Goal: Information Seeking & Learning: Learn about a topic

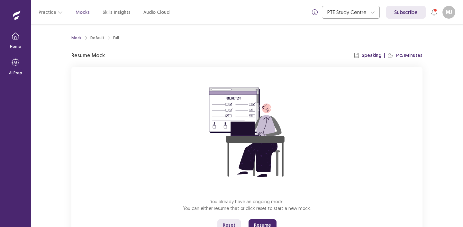
scroll to position [27, 0]
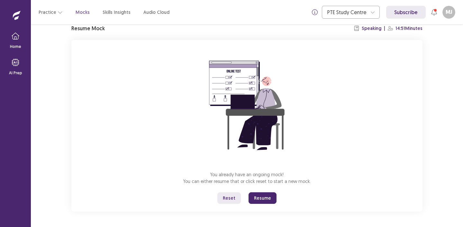
click at [262, 199] on button "Resume" at bounding box center [263, 198] width 28 height 12
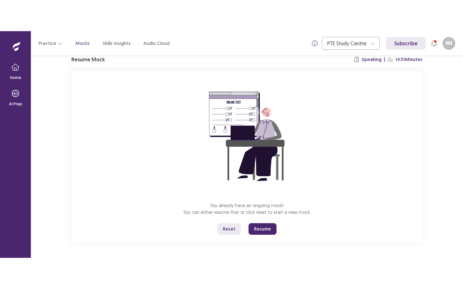
scroll to position [0, 0]
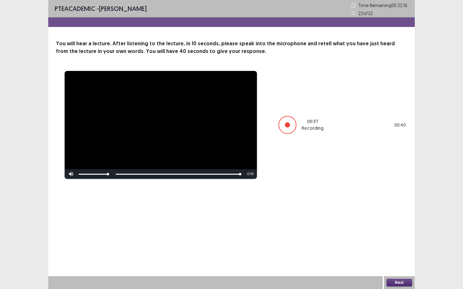
click at [400, 227] on button "Next" at bounding box center [399, 283] width 26 height 8
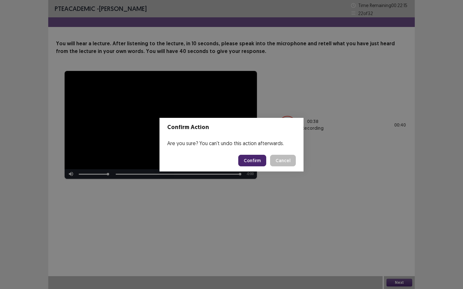
click at [258, 159] on button "Confirm" at bounding box center [252, 161] width 28 height 12
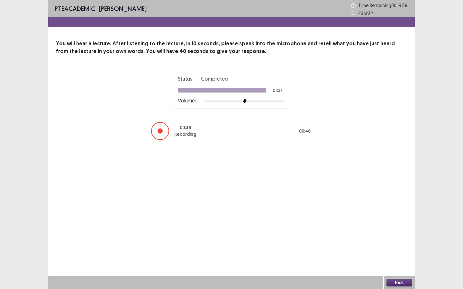
click at [397, 227] on button "Next" at bounding box center [399, 283] width 26 height 8
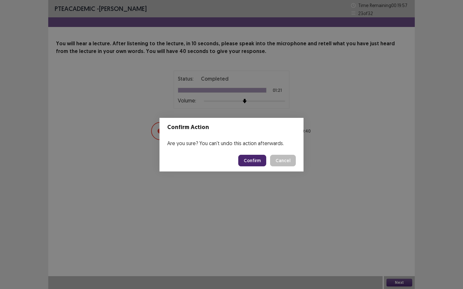
click at [258, 160] on button "Confirm" at bounding box center [252, 161] width 28 height 12
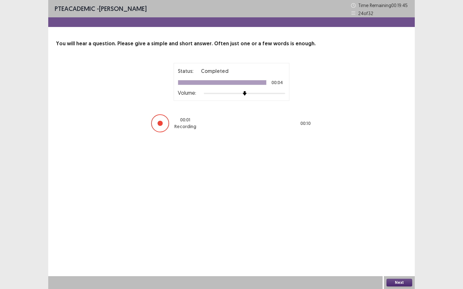
click at [399, 227] on button "Next" at bounding box center [399, 283] width 26 height 8
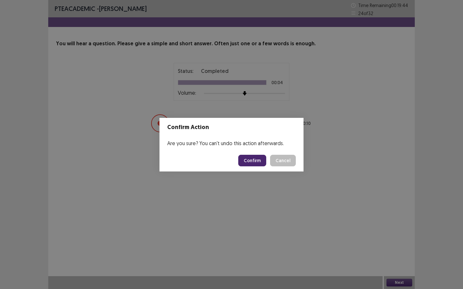
click at [257, 163] on button "Confirm" at bounding box center [252, 161] width 28 height 12
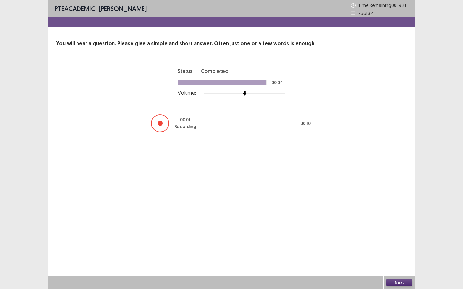
click at [401, 227] on button "Next" at bounding box center [399, 283] width 26 height 8
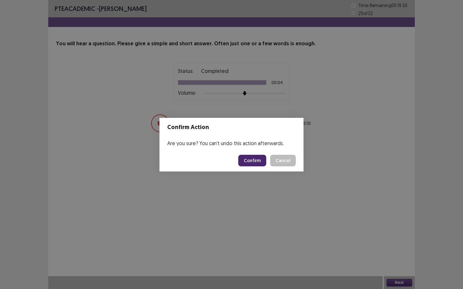
click at [252, 162] on button "Confirm" at bounding box center [252, 161] width 28 height 12
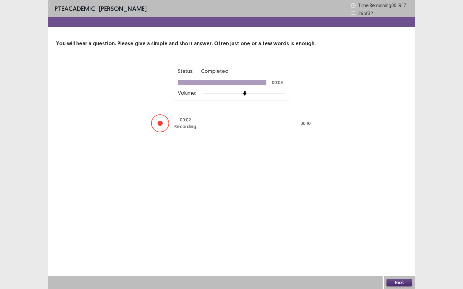
click at [405, 227] on button "Next" at bounding box center [399, 283] width 26 height 8
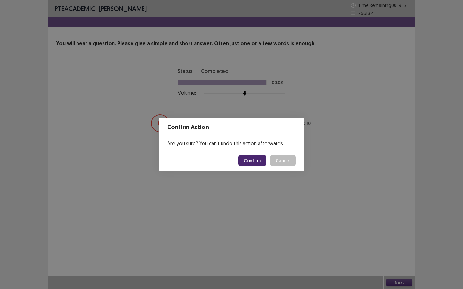
click at [251, 169] on footer "Confirm Cancel" at bounding box center [231, 161] width 144 height 22
click at [251, 161] on button "Confirm" at bounding box center [252, 161] width 28 height 12
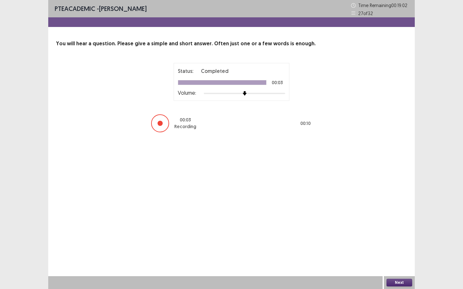
click at [401, 227] on button "Next" at bounding box center [399, 283] width 26 height 8
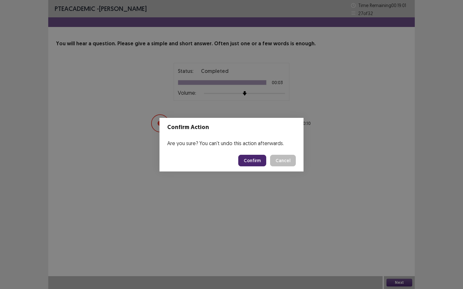
click at [252, 159] on button "Confirm" at bounding box center [252, 161] width 28 height 12
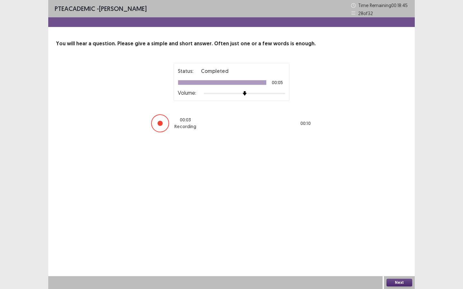
click at [396, 227] on button "Next" at bounding box center [399, 283] width 26 height 8
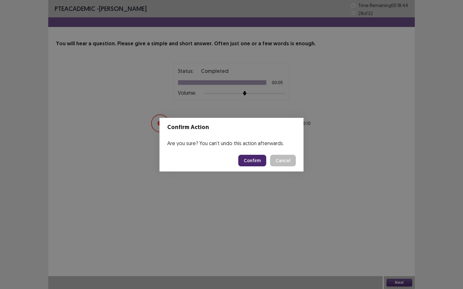
click at [255, 162] on button "Confirm" at bounding box center [252, 161] width 28 height 12
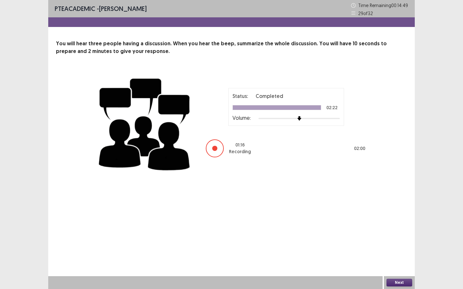
click at [396, 227] on button "Next" at bounding box center [399, 283] width 26 height 8
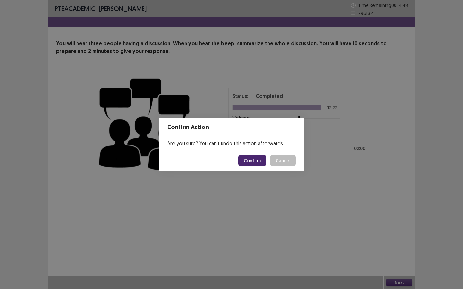
click at [248, 162] on button "Confirm" at bounding box center [252, 161] width 28 height 12
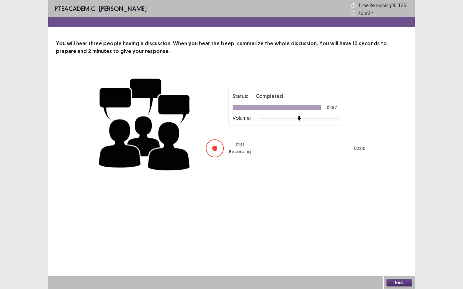
click at [400, 227] on button "Next" at bounding box center [399, 283] width 26 height 8
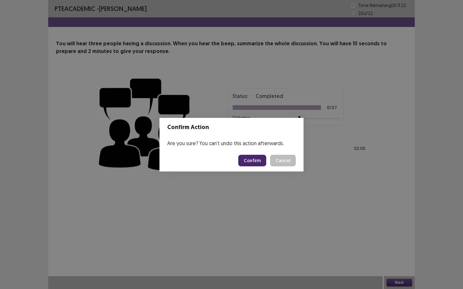
click at [251, 159] on button "Confirm" at bounding box center [252, 161] width 28 height 12
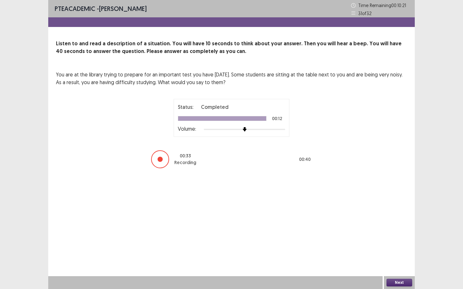
click at [400, 227] on button "Next" at bounding box center [399, 283] width 26 height 8
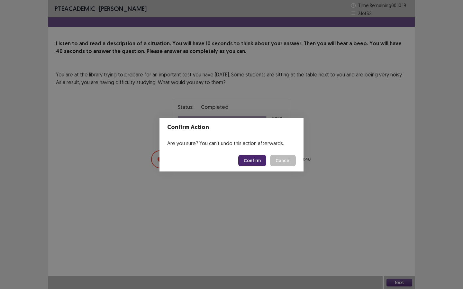
click at [254, 160] on button "Confirm" at bounding box center [252, 161] width 28 height 12
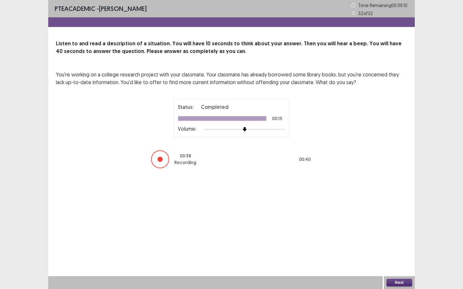
click at [403, 227] on button "Next" at bounding box center [399, 283] width 26 height 8
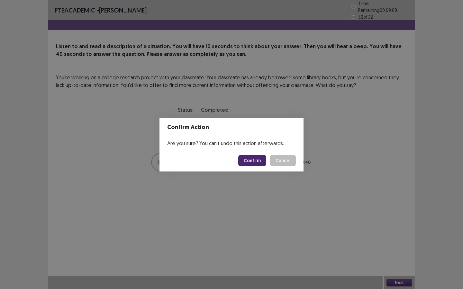
click at [251, 162] on button "Confirm" at bounding box center [252, 161] width 28 height 12
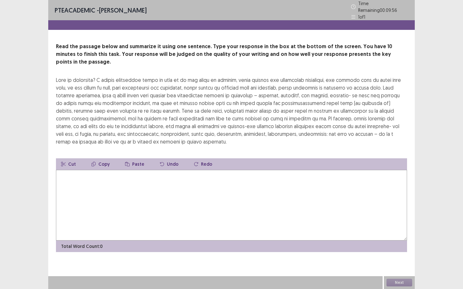
click at [118, 178] on textarea at bounding box center [231, 205] width 351 height 71
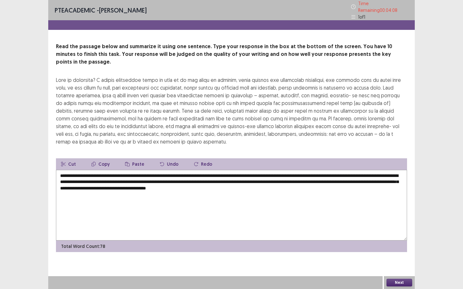
drag, startPoint x: 122, startPoint y: 178, endPoint x: 58, endPoint y: 176, distance: 63.7
click at [58, 177] on textarea "**********" at bounding box center [231, 205] width 351 height 71
drag, startPoint x: 320, startPoint y: 173, endPoint x: 297, endPoint y: 172, distance: 22.2
click at [297, 172] on textarea "**********" at bounding box center [231, 205] width 351 height 71
click at [377, 174] on textarea "**********" at bounding box center [231, 205] width 351 height 71
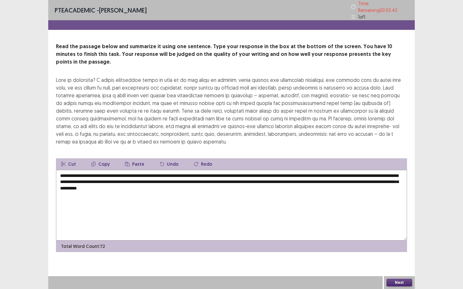
drag, startPoint x: 314, startPoint y: 173, endPoint x: 298, endPoint y: 173, distance: 16.1
click at [298, 173] on textarea "**********" at bounding box center [231, 205] width 351 height 71
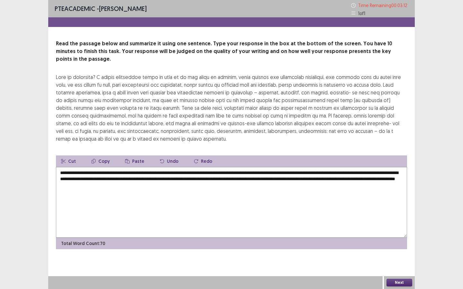
click at [281, 173] on textarea "**********" at bounding box center [231, 202] width 351 height 71
click at [280, 171] on textarea "**********" at bounding box center [231, 202] width 351 height 71
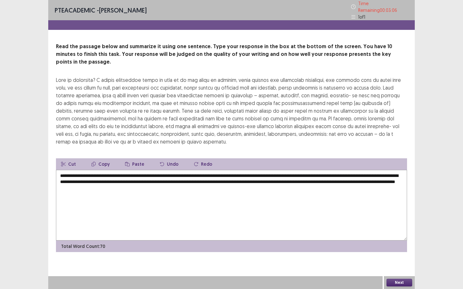
click at [278, 173] on textarea "**********" at bounding box center [231, 205] width 351 height 71
type textarea "**********"
click at [395, 227] on button "Next" at bounding box center [399, 283] width 26 height 8
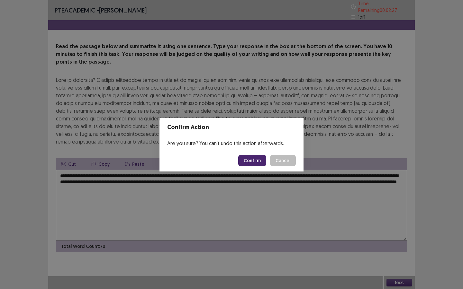
click at [260, 161] on button "Confirm" at bounding box center [252, 161] width 28 height 12
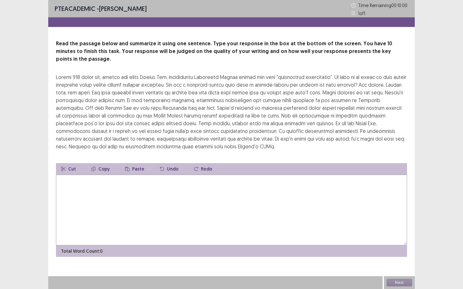
click at [176, 201] on textarea at bounding box center [231, 210] width 351 height 71
click at [185, 175] on textarea "**********" at bounding box center [231, 210] width 351 height 71
click at [205, 175] on textarea "**********" at bounding box center [231, 210] width 351 height 71
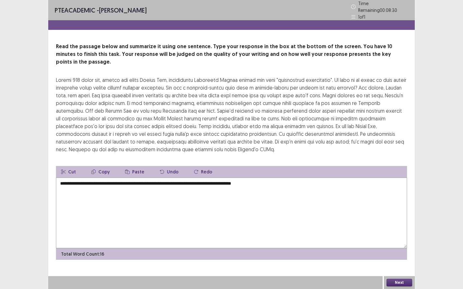
click at [266, 178] on textarea "**********" at bounding box center [231, 213] width 351 height 71
click at [295, 178] on textarea "**********" at bounding box center [231, 213] width 351 height 71
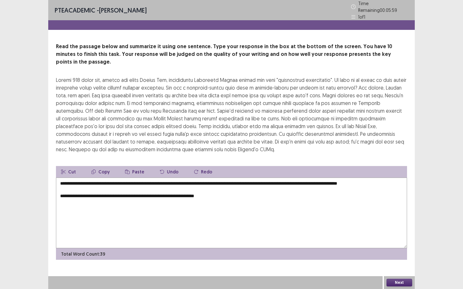
click at [87, 183] on textarea "**********" at bounding box center [231, 213] width 351 height 71
click at [87, 178] on textarea "**********" at bounding box center [231, 213] width 351 height 71
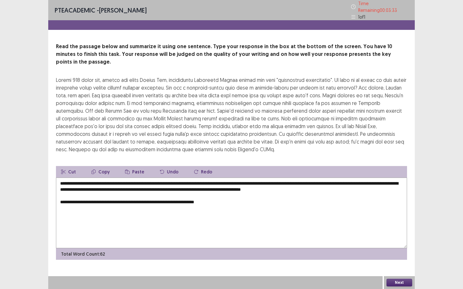
click at [59, 195] on textarea "**********" at bounding box center [231, 213] width 351 height 71
click at [61, 192] on textarea "**********" at bounding box center [231, 213] width 351 height 71
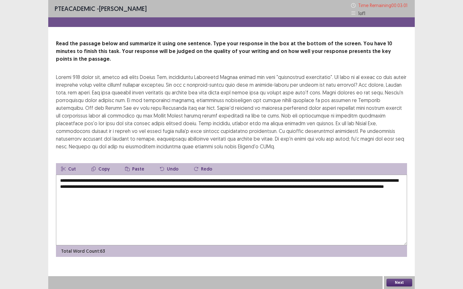
type textarea "**********"
click at [400, 227] on button "Next" at bounding box center [399, 283] width 26 height 8
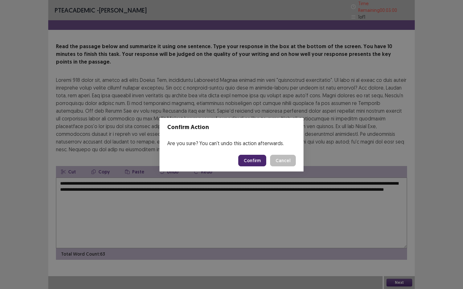
click at [253, 158] on button "Confirm" at bounding box center [252, 161] width 28 height 12
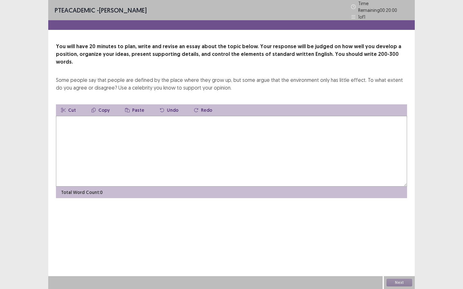
click at [142, 166] on textarea at bounding box center [231, 151] width 351 height 71
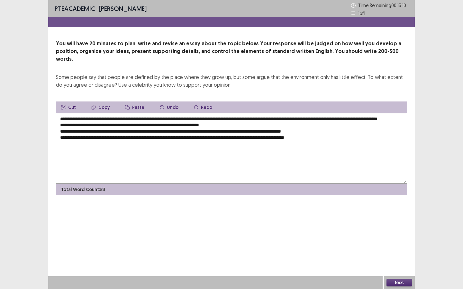
drag, startPoint x: 74, startPoint y: 111, endPoint x: 68, endPoint y: 111, distance: 5.8
click at [68, 113] on textarea "**********" at bounding box center [231, 148] width 351 height 71
drag, startPoint x: 117, startPoint y: 112, endPoint x: 112, endPoint y: 113, distance: 4.9
click at [112, 113] on textarea "**********" at bounding box center [231, 148] width 351 height 71
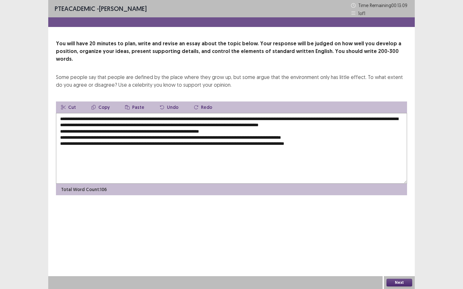
drag, startPoint x: 403, startPoint y: 111, endPoint x: 396, endPoint y: 111, distance: 7.1
click at [396, 113] on textarea "**********" at bounding box center [231, 148] width 351 height 71
drag, startPoint x: 103, startPoint y: 117, endPoint x: 97, endPoint y: 117, distance: 5.8
click at [97, 117] on textarea "**********" at bounding box center [231, 148] width 351 height 71
drag, startPoint x: 187, startPoint y: 118, endPoint x: 124, endPoint y: 119, distance: 63.0
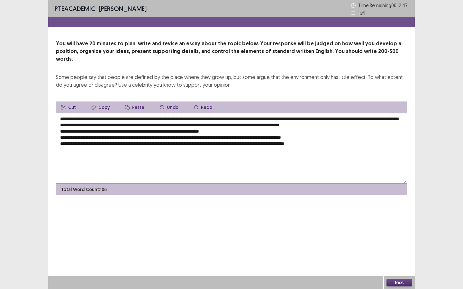
click at [124, 119] on textarea "**********" at bounding box center [231, 148] width 351 height 71
drag, startPoint x: 216, startPoint y: 119, endPoint x: 204, endPoint y: 119, distance: 12.2
click at [204, 119] on textarea "**********" at bounding box center [231, 148] width 351 height 71
drag, startPoint x: 297, startPoint y: 119, endPoint x: 291, endPoint y: 119, distance: 6.4
click at [291, 119] on textarea "**********" at bounding box center [231, 148] width 351 height 71
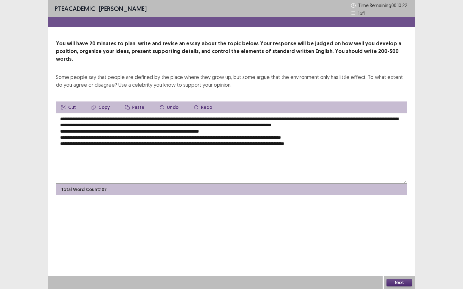
drag, startPoint x: 297, startPoint y: 118, endPoint x: 283, endPoint y: 118, distance: 14.8
click at [283, 118] on textarea "**********" at bounding box center [231, 148] width 351 height 71
click at [296, 119] on textarea "**********" at bounding box center [231, 148] width 351 height 71
drag, startPoint x: 128, startPoint y: 125, endPoint x: 122, endPoint y: 125, distance: 6.1
click at [122, 125] on textarea "**********" at bounding box center [231, 148] width 351 height 71
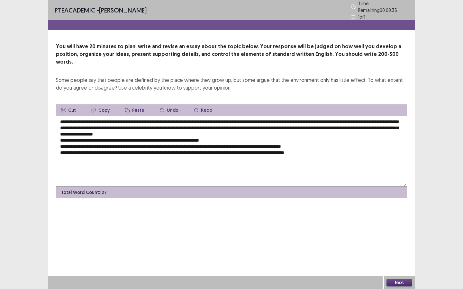
drag, startPoint x: 75, startPoint y: 130, endPoint x: 70, endPoint y: 130, distance: 4.8
click at [70, 130] on textarea "**********" at bounding box center [231, 151] width 351 height 71
drag, startPoint x: 276, startPoint y: 132, endPoint x: 268, endPoint y: 131, distance: 7.1
click at [268, 131] on textarea "**********" at bounding box center [231, 151] width 351 height 71
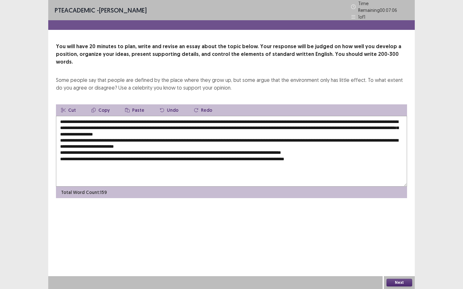
drag, startPoint x: 137, startPoint y: 136, endPoint x: 130, endPoint y: 137, distance: 7.1
click at [130, 137] on textarea "**********" at bounding box center [231, 151] width 351 height 71
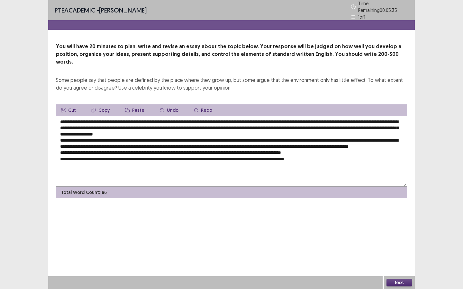
click at [355, 138] on textarea at bounding box center [231, 151] width 351 height 71
click at [356, 138] on textarea at bounding box center [231, 151] width 351 height 71
click at [90, 144] on textarea at bounding box center [231, 151] width 351 height 71
click at [92, 143] on textarea at bounding box center [231, 151] width 351 height 71
click at [90, 143] on textarea at bounding box center [231, 151] width 351 height 71
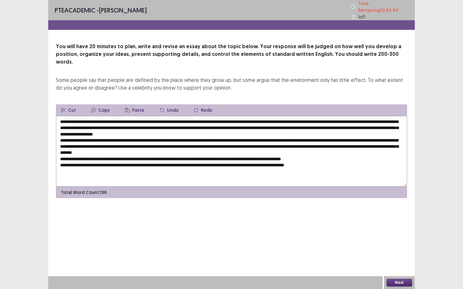
drag, startPoint x: 188, startPoint y: 142, endPoint x: 183, endPoint y: 142, distance: 4.9
click at [183, 142] on textarea at bounding box center [231, 151] width 351 height 71
click at [194, 144] on textarea at bounding box center [231, 151] width 351 height 71
click at [217, 141] on textarea at bounding box center [231, 151] width 351 height 71
drag, startPoint x: 131, startPoint y: 150, endPoint x: 123, endPoint y: 150, distance: 7.7
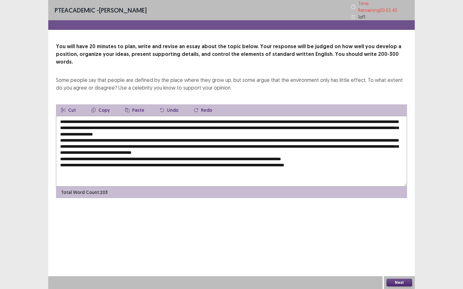
click at [123, 150] on textarea at bounding box center [231, 151] width 351 height 71
drag, startPoint x: 229, startPoint y: 155, endPoint x: 222, endPoint y: 155, distance: 7.4
click at [222, 155] on textarea at bounding box center [231, 151] width 351 height 71
drag, startPoint x: 110, startPoint y: 161, endPoint x: 103, endPoint y: 162, distance: 7.1
click at [103, 162] on textarea at bounding box center [231, 151] width 351 height 71
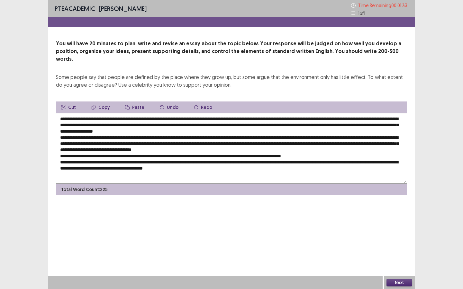
drag, startPoint x: 323, startPoint y: 150, endPoint x: 50, endPoint y: 148, distance: 273.0
click at [50, 148] on div "You will have 20 minutes to plan, write and revise an essay about the topic bel…" at bounding box center [231, 118] width 367 height 156
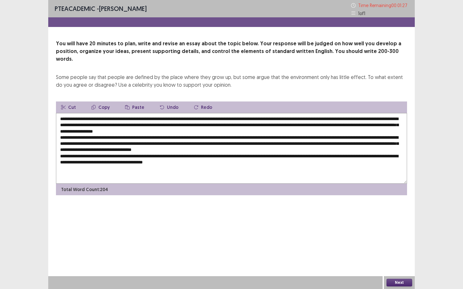
type textarea "**********"
click at [401, 227] on button "Next" at bounding box center [399, 283] width 26 height 8
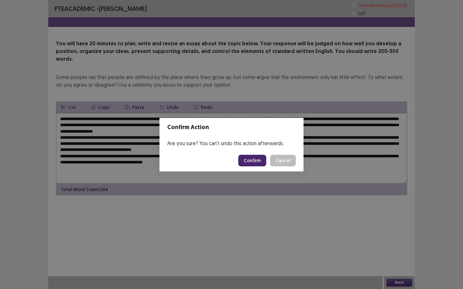
click at [251, 159] on button "Confirm" at bounding box center [252, 161] width 28 height 12
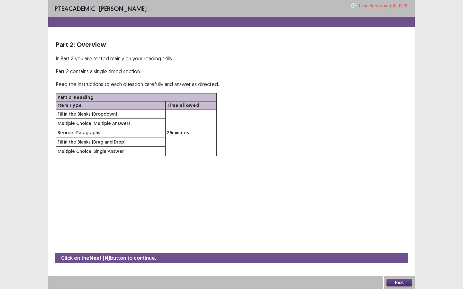
click at [402, 227] on button "Next" at bounding box center [399, 283] width 26 height 8
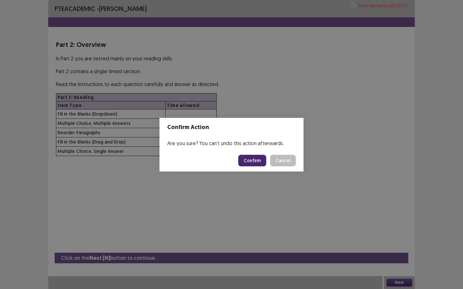
click at [259, 161] on button "Confirm" at bounding box center [252, 161] width 28 height 12
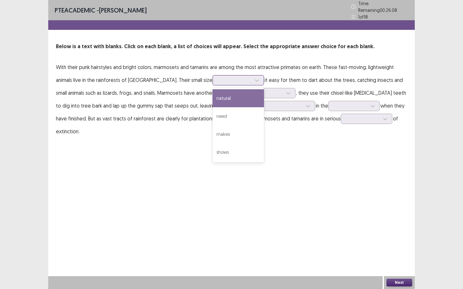
click at [218, 77] on div at bounding box center [234, 80] width 33 height 6
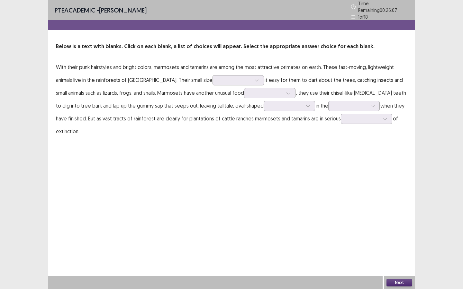
click at [133, 160] on div "PTE academic - [PERSON_NAME] Time Remaining 00 : 26 : 07 1 of 18 Below is a tex…" at bounding box center [231, 144] width 367 height 289
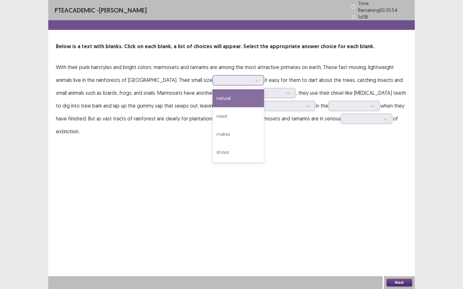
click at [218, 77] on div at bounding box center [234, 80] width 33 height 6
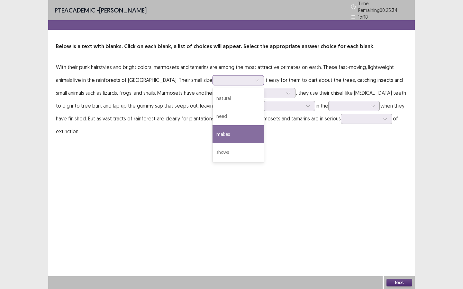
click at [219, 133] on div "makes" at bounding box center [238, 134] width 51 height 18
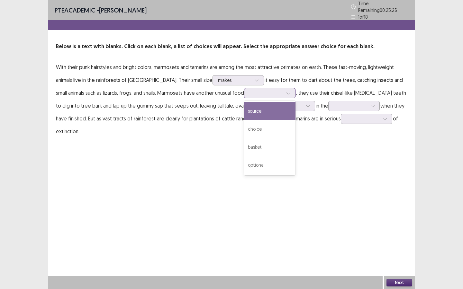
click at [254, 93] on div at bounding box center [266, 93] width 33 height 6
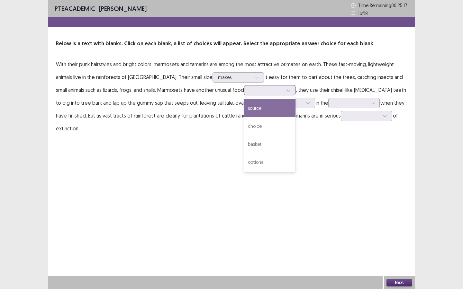
click at [255, 113] on div "source" at bounding box center [269, 108] width 51 height 18
click at [258, 89] on div at bounding box center [266, 90] width 33 height 6
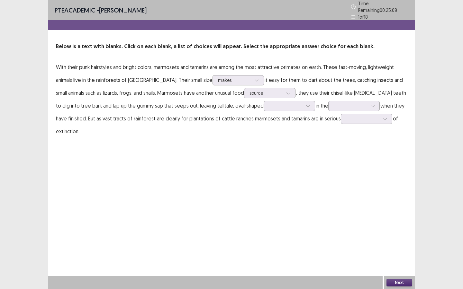
click at [304, 120] on p "With their punk hairstyles and bright colors, marmosets and tamarins are among …" at bounding box center [231, 99] width 351 height 77
click at [261, 90] on div at bounding box center [266, 93] width 33 height 6
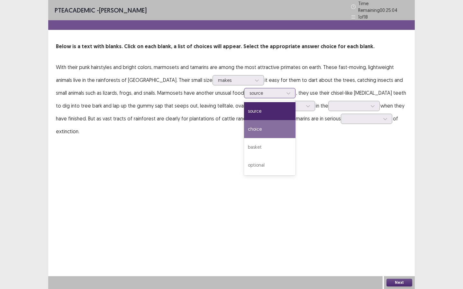
click at [258, 129] on div "choice" at bounding box center [269, 129] width 51 height 18
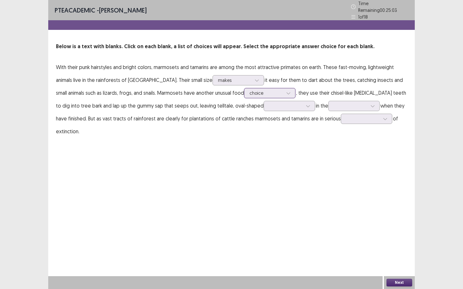
click at [258, 90] on div at bounding box center [266, 93] width 33 height 6
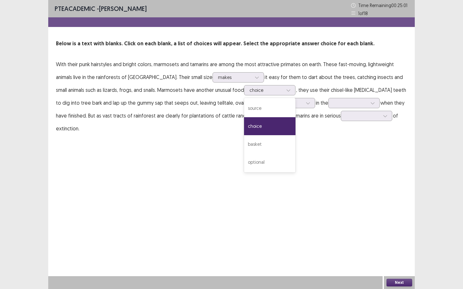
click at [181, 118] on p "With their punk hairstyles and bright colors, marmosets and tamarins are among …" at bounding box center [231, 96] width 351 height 77
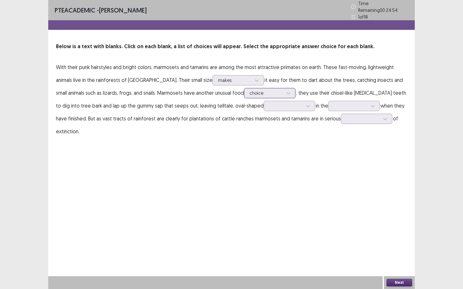
click at [261, 92] on div at bounding box center [266, 93] width 33 height 6
click at [307, 143] on div "PTE academic - [PERSON_NAME] Time Remaining 00 : 24 : 49 1 of 18 Below is a tex…" at bounding box center [231, 75] width 367 height 151
click at [268, 107] on div at bounding box center [285, 105] width 35 height 7
click at [264, 122] on div "plants" at bounding box center [289, 124] width 51 height 18
click at [334, 103] on div at bounding box center [350, 106] width 33 height 6
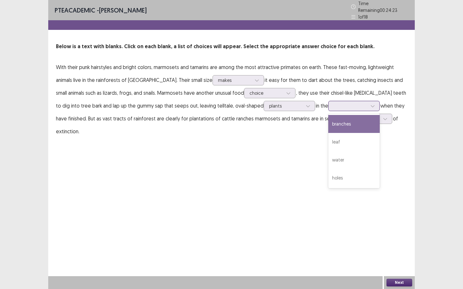
click at [328, 122] on div "branches" at bounding box center [353, 124] width 51 height 18
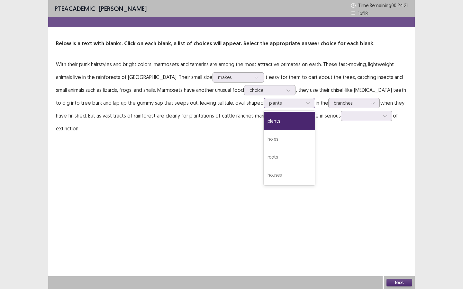
click at [269, 105] on div at bounding box center [285, 103] width 33 height 6
click at [264, 139] on div "holes" at bounding box center [289, 139] width 51 height 18
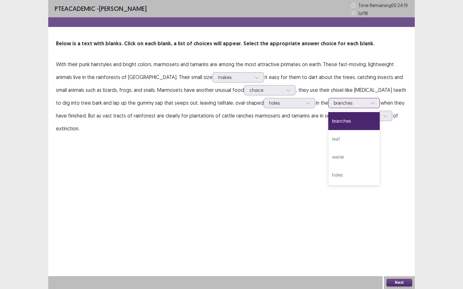
click at [334, 102] on div at bounding box center [350, 103] width 33 height 6
click at [255, 151] on div "PTE academic - [PERSON_NAME] Time Remaining 00 : 24 : 14 1 of 18 Below is a tex…" at bounding box center [231, 144] width 367 height 289
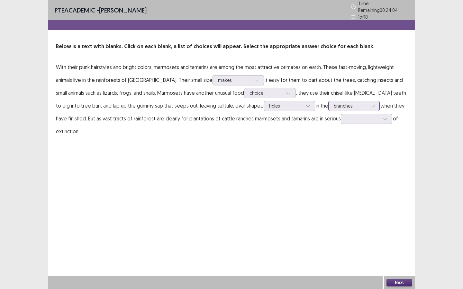
click at [334, 103] on div at bounding box center [350, 106] width 33 height 6
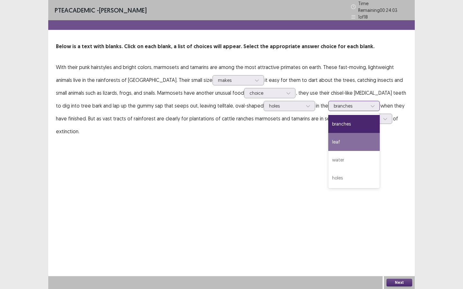
click at [328, 142] on div "leaf" at bounding box center [353, 142] width 51 height 18
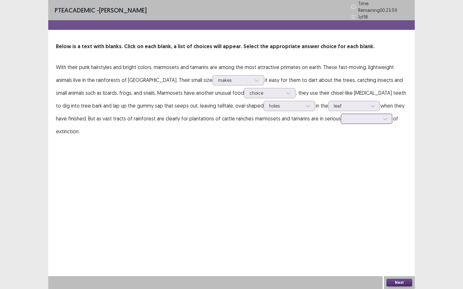
click at [346, 121] on div at bounding box center [366, 119] width 51 height 10
click at [236, 76] on div "makes" at bounding box center [234, 81] width 35 height 10
click at [352, 116] on div at bounding box center [362, 119] width 33 height 6
click at [341, 140] on div "dangerous" at bounding box center [366, 137] width 51 height 18
click at [397, 227] on button "Next" at bounding box center [399, 283] width 26 height 8
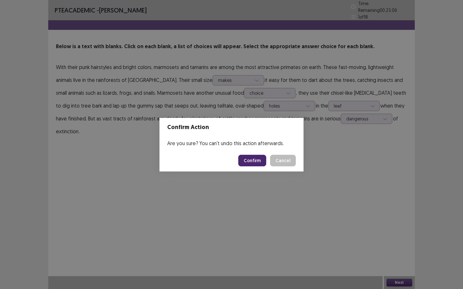
click at [252, 159] on button "Confirm" at bounding box center [252, 161] width 28 height 12
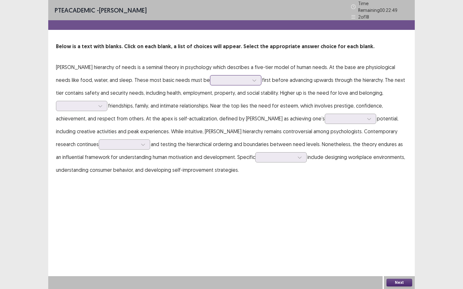
click at [222, 81] on div at bounding box center [232, 80] width 35 height 7
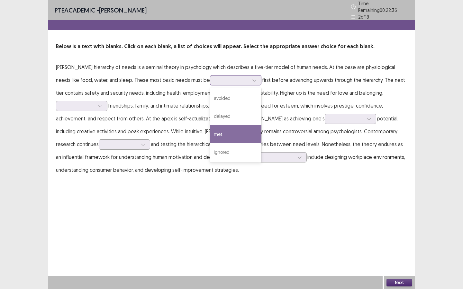
click at [221, 136] on div "met" at bounding box center [235, 134] width 51 height 18
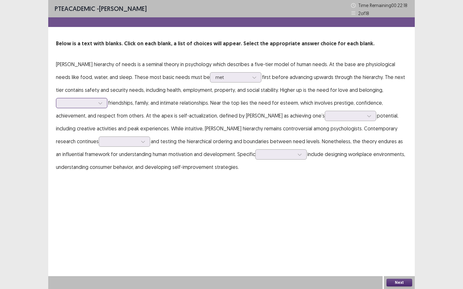
click at [67, 99] on div at bounding box center [78, 102] width 35 height 7
click at [136, 160] on p "[PERSON_NAME] hierarchy of needs is a seminal theory in psychology which descri…" at bounding box center [231, 116] width 351 height 116
click at [330, 118] on div at bounding box center [346, 116] width 33 height 6
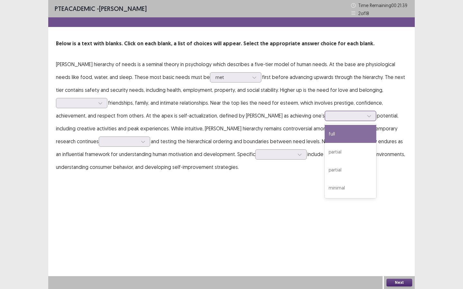
click at [325, 139] on div "full" at bounding box center [350, 134] width 51 height 18
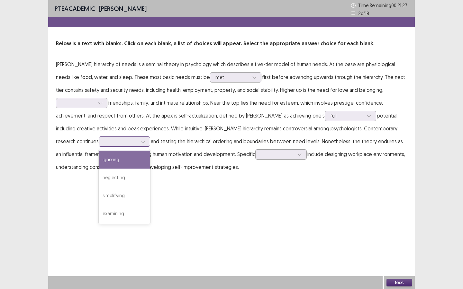
click at [99, 142] on div at bounding box center [124, 142] width 51 height 10
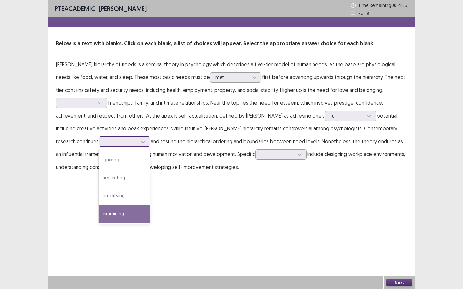
click at [99, 213] on div "examining" at bounding box center [124, 214] width 51 height 18
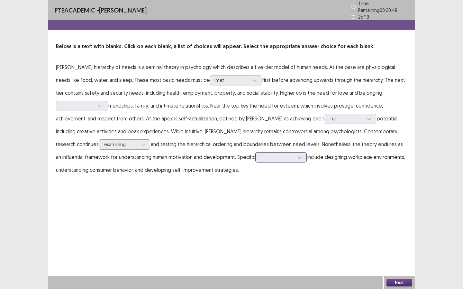
click at [261, 154] on div at bounding box center [277, 157] width 33 height 6
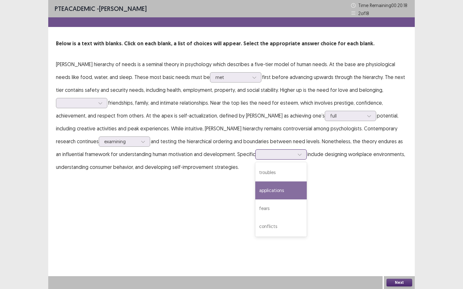
click at [255, 192] on div "applications" at bounding box center [280, 191] width 51 height 18
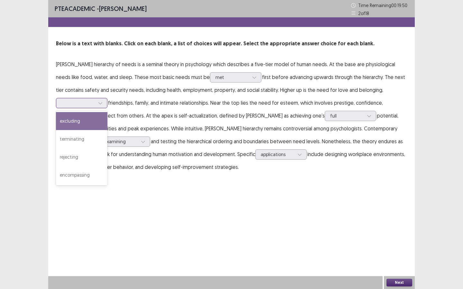
click at [77, 104] on div at bounding box center [77, 103] width 33 height 6
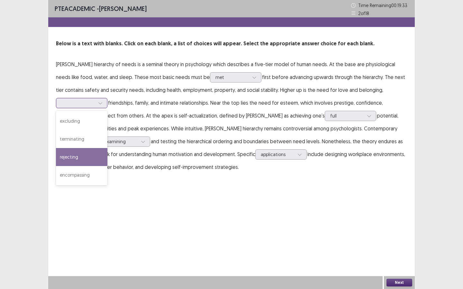
click at [76, 159] on div "rejecting" at bounding box center [81, 157] width 51 height 18
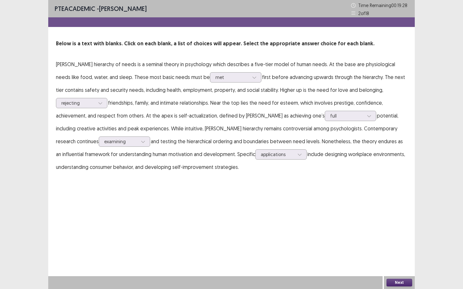
click at [398, 227] on button "Next" at bounding box center [399, 283] width 26 height 8
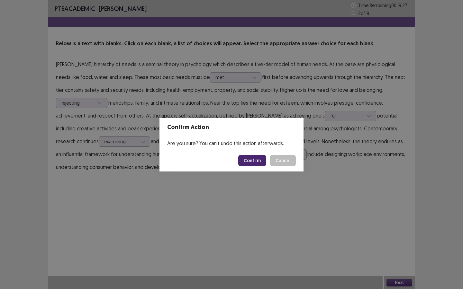
click at [256, 160] on button "Confirm" at bounding box center [252, 161] width 28 height 12
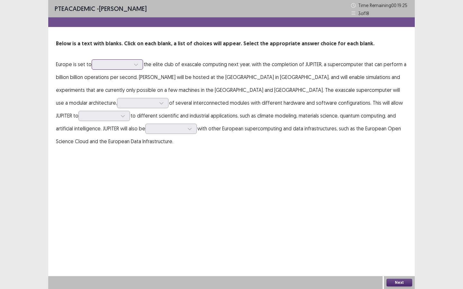
click at [124, 63] on div at bounding box center [113, 64] width 33 height 6
click at [182, 86] on p "Europe is set to the elite club of exascale computing next year, with the compl…" at bounding box center [231, 103] width 351 height 90
click at [166, 98] on div at bounding box center [162, 103] width 10 height 10
click at [261, 161] on div "PTE academic - [PERSON_NAME] Time Remaining 00 : 18 : 52 3 of 18 Below is a tex…" at bounding box center [231, 144] width 367 height 289
click at [117, 113] on div at bounding box center [100, 116] width 33 height 6
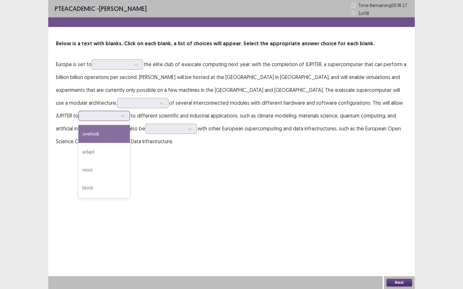
click at [130, 125] on div "overlook" at bounding box center [103, 134] width 51 height 18
click at [145, 133] on div at bounding box center [170, 129] width 51 height 10
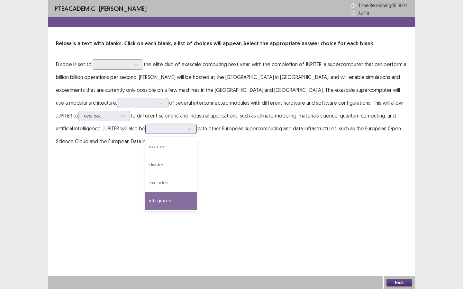
click at [145, 199] on div "integrated" at bounding box center [170, 201] width 51 height 18
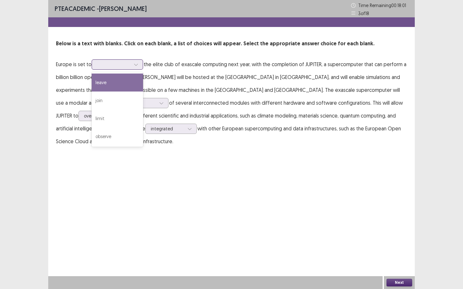
click at [110, 64] on div at bounding box center [113, 64] width 33 height 6
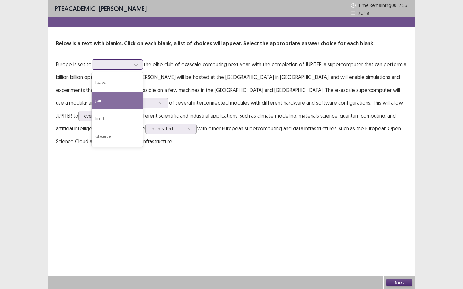
click at [109, 102] on div "join" at bounding box center [117, 101] width 51 height 18
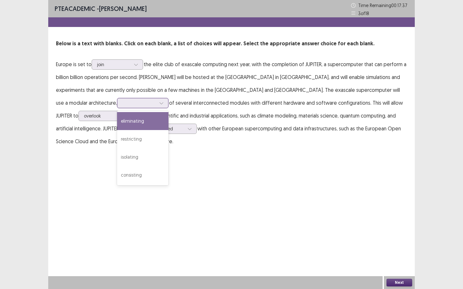
click at [156, 100] on div at bounding box center [139, 103] width 33 height 6
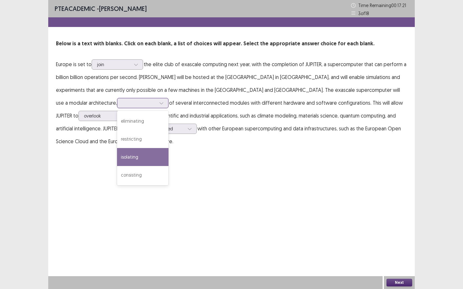
click at [168, 148] on div "isolating" at bounding box center [142, 157] width 51 height 18
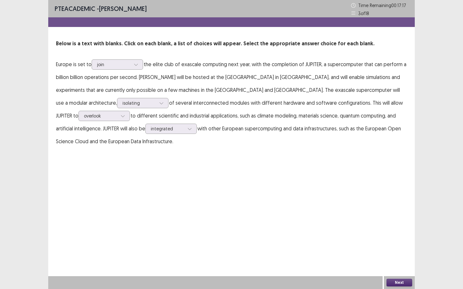
click at [399, 227] on button "Next" at bounding box center [399, 283] width 26 height 8
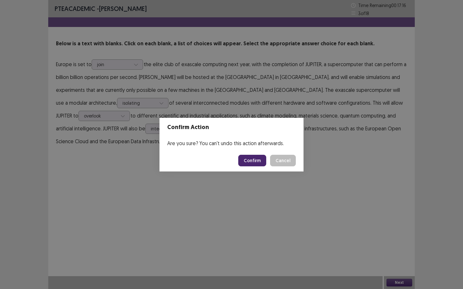
click at [248, 164] on button "Confirm" at bounding box center [252, 161] width 28 height 12
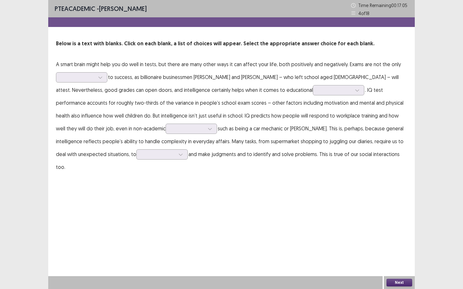
click at [78, 72] on p "A smart brain might help you do well in tests, but there are many other ways it…" at bounding box center [231, 116] width 351 height 116
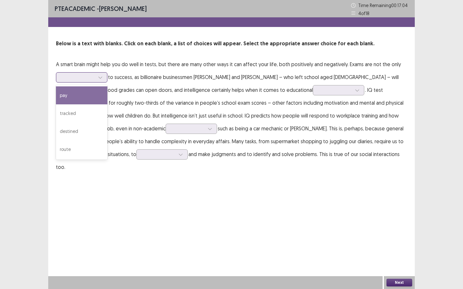
click at [75, 78] on div at bounding box center [77, 77] width 33 height 6
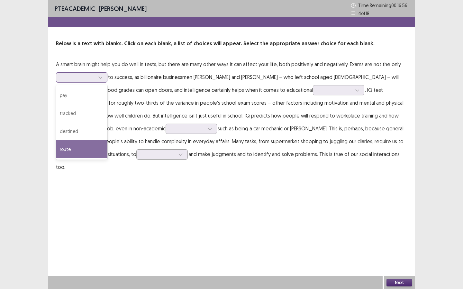
click at [72, 146] on div "route" at bounding box center [81, 150] width 51 height 18
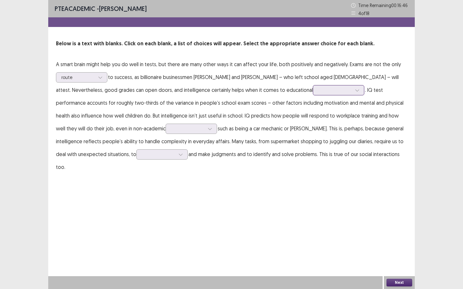
click at [318, 89] on div at bounding box center [334, 90] width 33 height 6
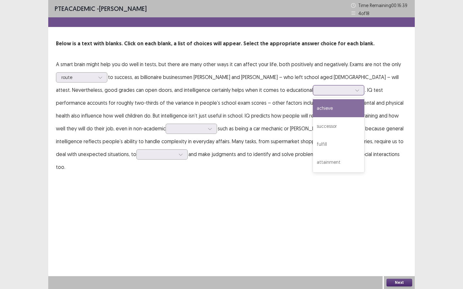
click at [313, 113] on div "achieve" at bounding box center [338, 108] width 51 height 18
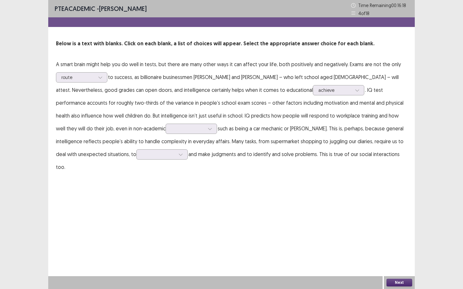
click at [132, 123] on p "A smart brain might help you do well in tests, but there are many other ways it…" at bounding box center [231, 116] width 351 height 116
click at [171, 130] on div at bounding box center [187, 129] width 33 height 6
click at [166, 150] on div "professions" at bounding box center [191, 147] width 51 height 18
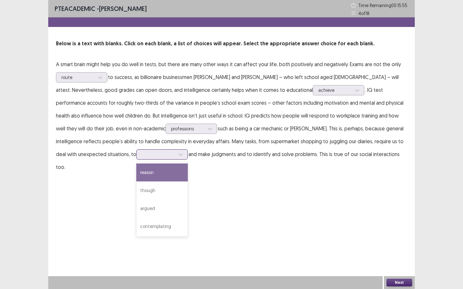
click at [176, 154] on div at bounding box center [181, 155] width 10 height 10
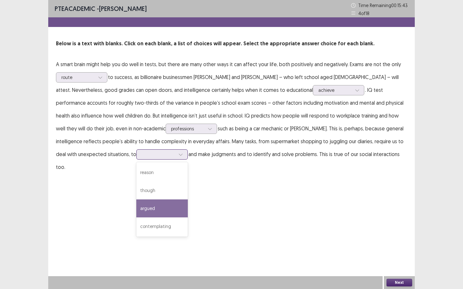
click at [136, 207] on div "argued" at bounding box center [161, 209] width 51 height 18
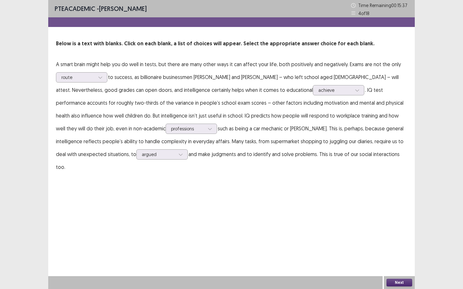
click at [400, 227] on button "Next" at bounding box center [399, 283] width 26 height 8
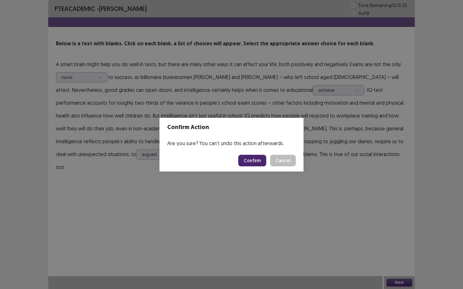
click at [284, 163] on button "Cancel" at bounding box center [283, 161] width 26 height 12
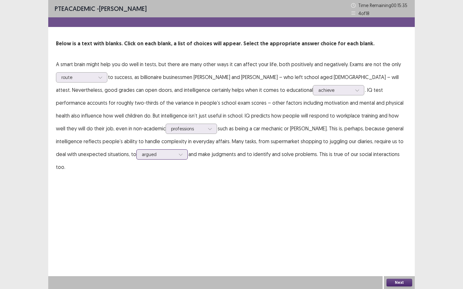
click at [142, 150] on div "argued" at bounding box center [158, 155] width 33 height 10
click at [401, 227] on button "Next" at bounding box center [399, 283] width 26 height 8
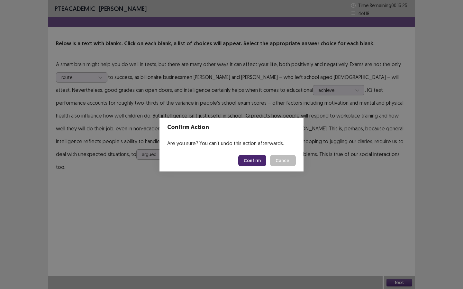
click at [254, 159] on button "Confirm" at bounding box center [252, 161] width 28 height 12
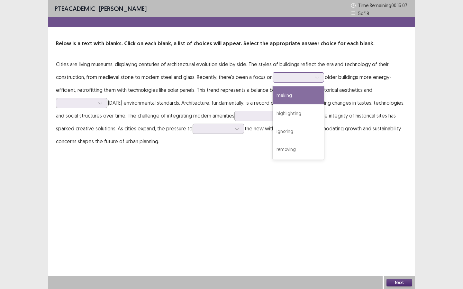
click at [282, 76] on div at bounding box center [294, 77] width 33 height 6
click at [293, 95] on div "making" at bounding box center [298, 95] width 51 height 18
click at [294, 75] on div at bounding box center [294, 77] width 33 height 6
click at [166, 116] on p "Cities are living museums, displaying centuries of architectural evolution side…" at bounding box center [231, 103] width 351 height 90
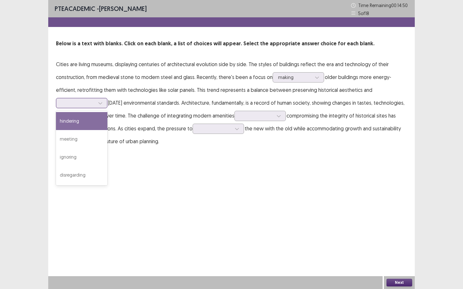
click at [92, 104] on div at bounding box center [77, 103] width 33 height 6
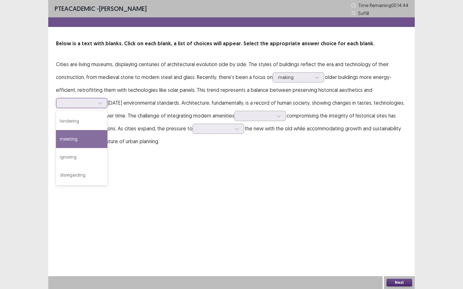
click at [80, 144] on div "meeting" at bounding box center [81, 139] width 51 height 18
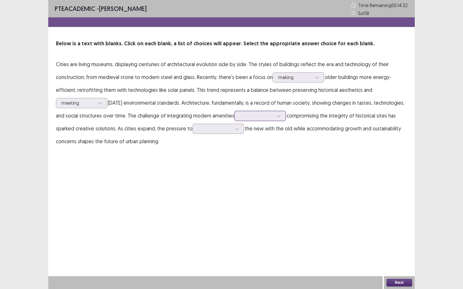
click at [250, 118] on div at bounding box center [256, 116] width 33 height 6
click at [260, 137] on div "by" at bounding box center [259, 134] width 51 height 18
click at [211, 128] on div at bounding box center [214, 129] width 33 height 6
click at [210, 181] on div "blend" at bounding box center [218, 183] width 51 height 18
click at [392, 227] on div "Next" at bounding box center [399, 283] width 31 height 13
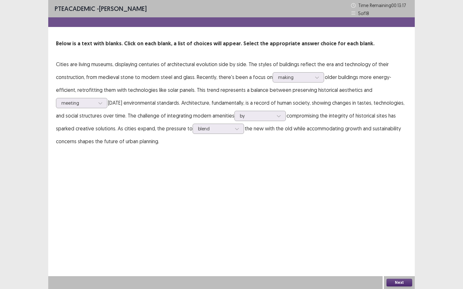
click at [403, 227] on div "PTE academic - [PERSON_NAME] Time Remaining 00 : 13 : 17 5 of 18 Below is a tex…" at bounding box center [231, 144] width 367 height 289
click at [401, 227] on button "Next" at bounding box center [399, 283] width 26 height 8
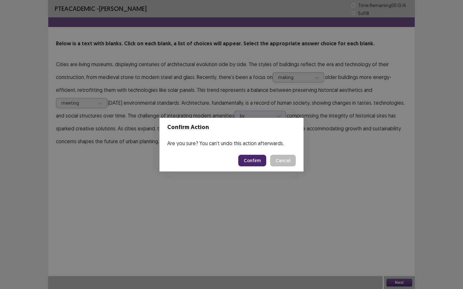
click at [256, 160] on button "Confirm" at bounding box center [252, 161] width 28 height 12
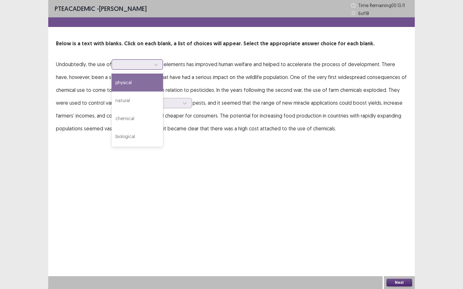
click at [133, 65] on div at bounding box center [133, 64] width 33 height 6
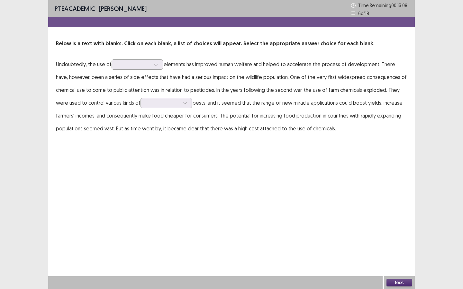
click at [193, 77] on p "Undoubtedly, the use of elements has improved human welfare and helped to accel…" at bounding box center [231, 96] width 351 height 77
click at [164, 103] on div at bounding box center [162, 103] width 33 height 6
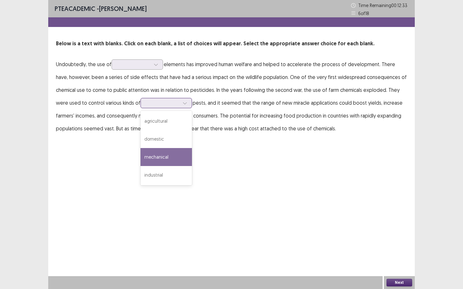
click at [167, 160] on div "mechanical" at bounding box center [166, 157] width 51 height 18
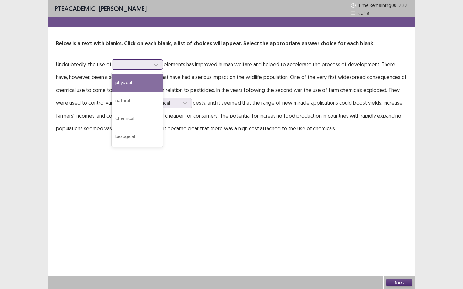
click at [139, 67] on div at bounding box center [133, 64] width 33 height 6
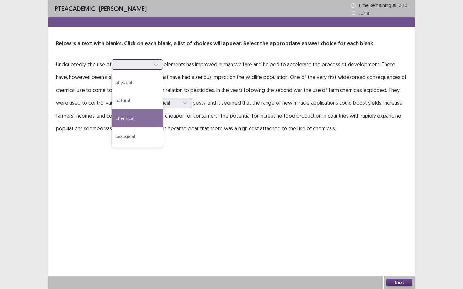
click at [139, 115] on div "chemical" at bounding box center [137, 119] width 51 height 18
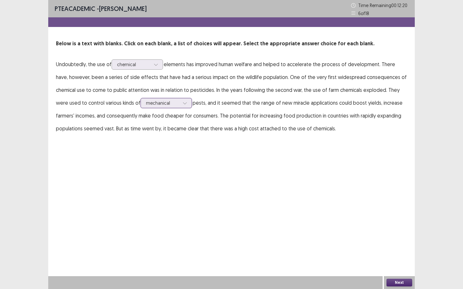
click at [162, 105] on div at bounding box center [162, 103] width 33 height 6
click at [220, 133] on p "Undoubtedly, the use of chemical elements has improved human welfare and helped…" at bounding box center [231, 96] width 351 height 77
click at [174, 105] on div at bounding box center [162, 103] width 33 height 6
click at [219, 139] on div "PTE academic - [PERSON_NAME] Time Remaining 00 : 11 : 41 6 of 18 Below is a tex…" at bounding box center [231, 74] width 367 height 148
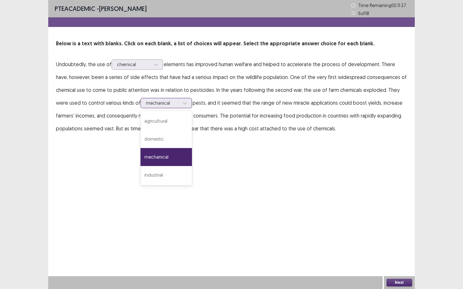
click at [159, 104] on div at bounding box center [162, 103] width 33 height 6
click at [165, 128] on div "agricultural" at bounding box center [166, 121] width 51 height 18
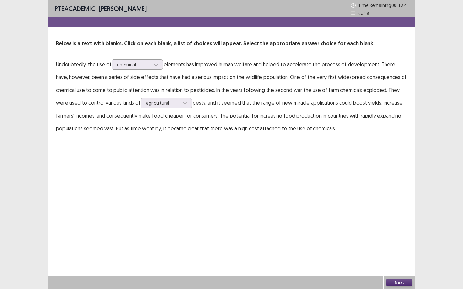
click at [397, 227] on button "Next" at bounding box center [399, 283] width 26 height 8
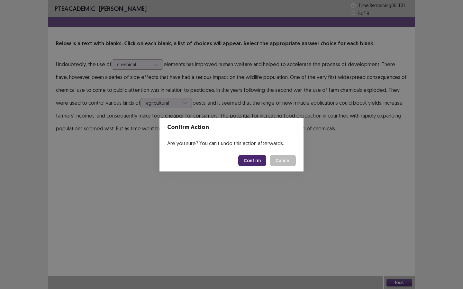
click at [251, 159] on button "Confirm" at bounding box center [252, 161] width 28 height 12
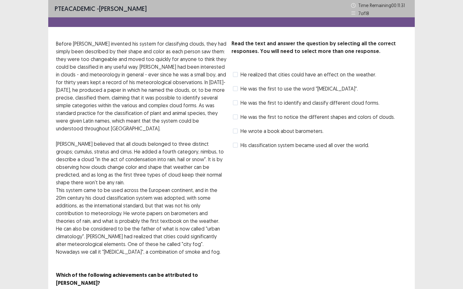
click at [232, 142] on div "His classification system became used all over the world." at bounding box center [301, 145] width 138 height 10
click at [232, 143] on div "His classification system became used all over the world." at bounding box center [301, 145] width 138 height 10
click at [234, 144] on span at bounding box center [235, 145] width 5 height 5
click at [235, 86] on label "He was the first to use the word "[MEDICAL_DATA]"." at bounding box center [295, 89] width 125 height 8
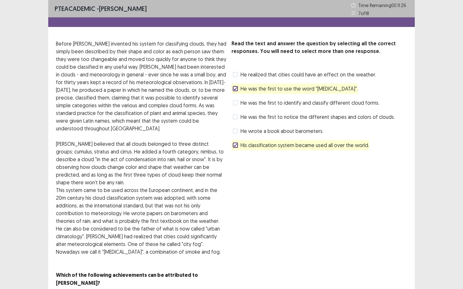
click at [238, 101] on span at bounding box center [235, 102] width 5 height 5
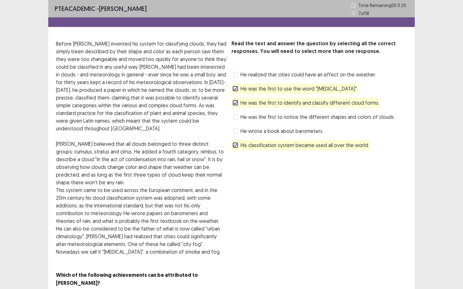
scroll to position [18, 0]
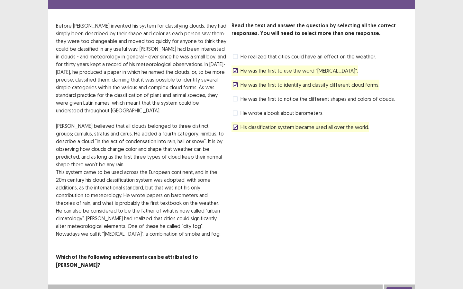
click at [237, 87] on span at bounding box center [235, 84] width 5 height 5
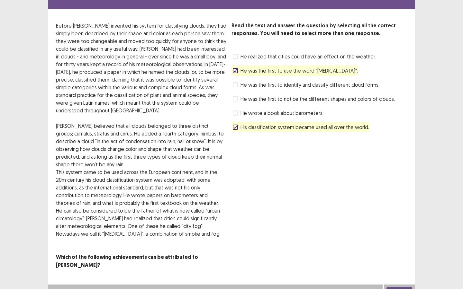
click at [237, 69] on icon at bounding box center [235, 70] width 4 height 3
click at [404, 227] on button "Next" at bounding box center [399, 291] width 26 height 8
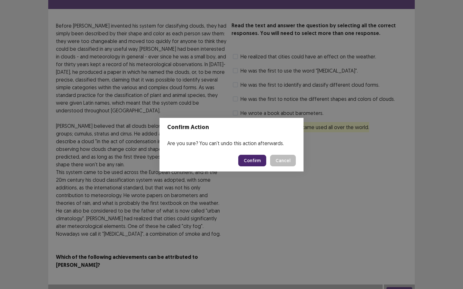
click at [259, 163] on button "Confirm" at bounding box center [252, 161] width 28 height 12
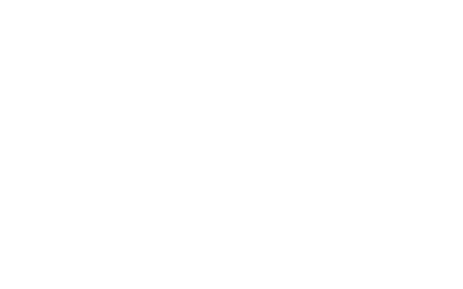
scroll to position [0, 0]
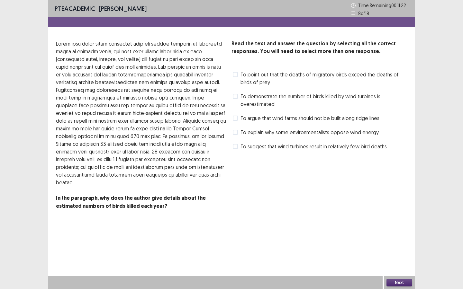
click at [235, 146] on span at bounding box center [235, 146] width 5 height 5
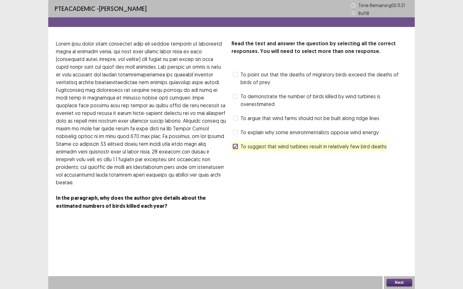
click at [392, 227] on button "Next" at bounding box center [399, 283] width 26 height 8
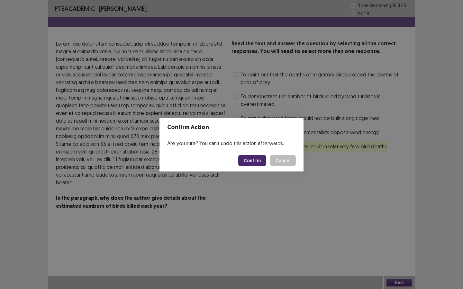
click at [260, 159] on button "Confirm" at bounding box center [252, 161] width 28 height 12
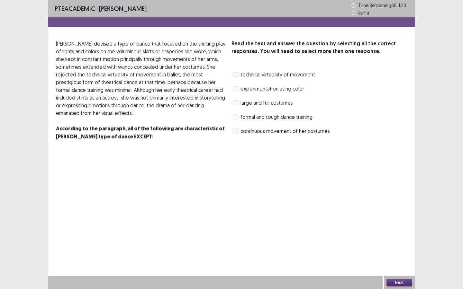
click at [238, 134] on label "continuous movement of her costumes" at bounding box center [281, 131] width 97 height 8
click at [400, 227] on button "Next" at bounding box center [399, 283] width 26 height 8
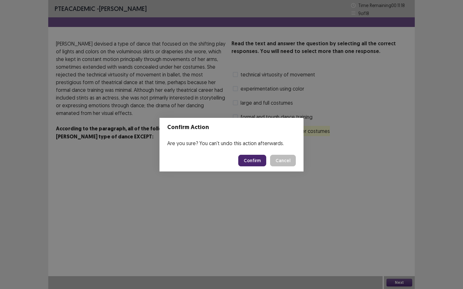
click at [259, 160] on button "Confirm" at bounding box center [252, 161] width 28 height 12
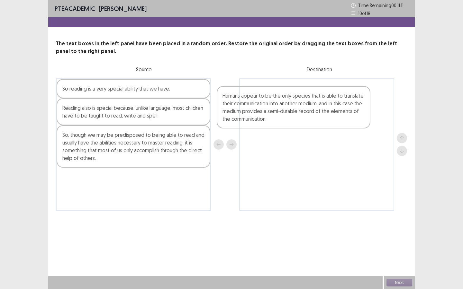
drag, startPoint x: 104, startPoint y: 155, endPoint x: 266, endPoint y: 114, distance: 167.0
click at [266, 114] on div "So reading is a very special ability that we have. Reading also is special beca…" at bounding box center [231, 144] width 351 height 132
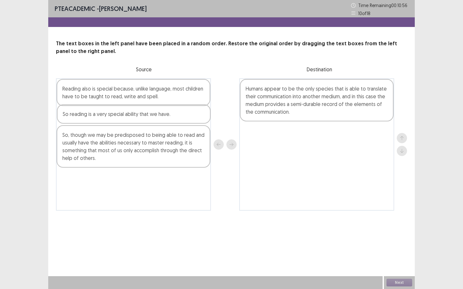
drag, startPoint x: 84, startPoint y: 95, endPoint x: 84, endPoint y: 121, distance: 26.7
click at [84, 122] on div "So reading is a very special ability that we have. Reading also is special beca…" at bounding box center [133, 144] width 155 height 132
click at [86, 151] on div "So, though we may be predisposed to being able to read and usually have the abi…" at bounding box center [134, 146] width 154 height 42
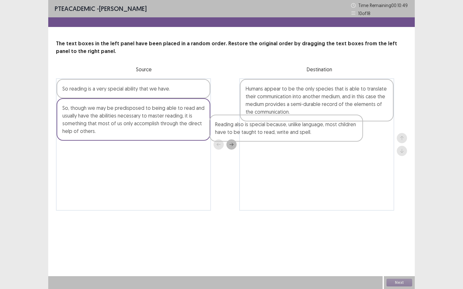
drag, startPoint x: 110, startPoint y: 96, endPoint x: 265, endPoint y: 132, distance: 159.0
click at [265, 132] on div "Reading also is special because, unlike language, most children have to be taug…" at bounding box center [231, 144] width 351 height 132
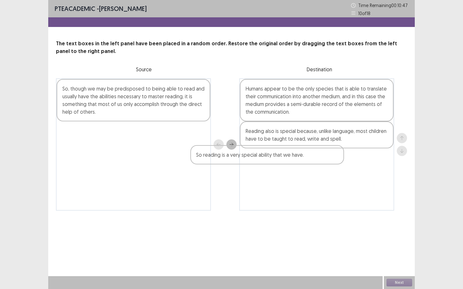
drag, startPoint x: 98, startPoint y: 92, endPoint x: 242, endPoint y: 156, distance: 157.6
click at [242, 156] on div "So reading is a very special ability that we have. So, though we may be predisp…" at bounding box center [231, 144] width 351 height 132
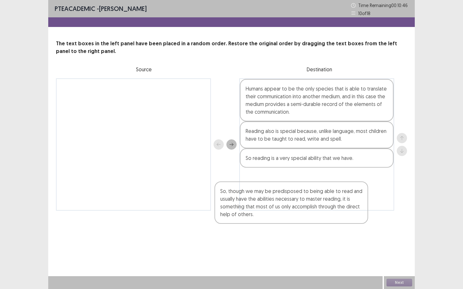
drag, startPoint x: 86, startPoint y: 120, endPoint x: 250, endPoint y: 221, distance: 193.6
click at [250, 221] on div "PTE academic - [PERSON_NAME] Time Remaining 00 : 10 : 46 10 of 18 The text boxe…" at bounding box center [231, 112] width 367 height 224
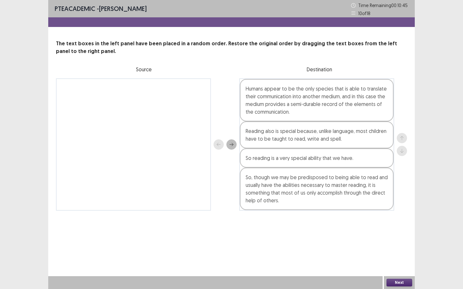
click at [395, 227] on button "Next" at bounding box center [399, 283] width 26 height 8
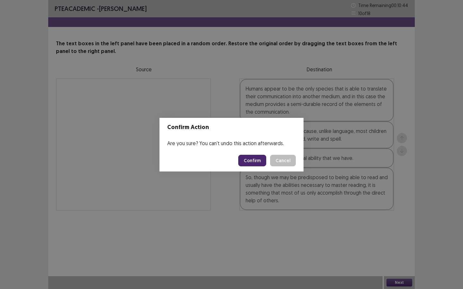
click at [252, 162] on button "Confirm" at bounding box center [252, 161] width 28 height 12
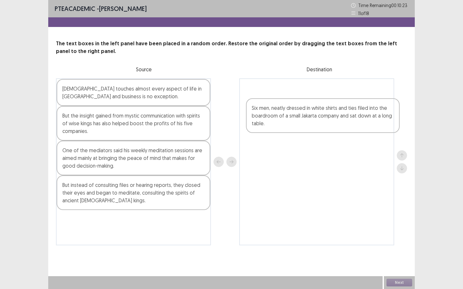
drag, startPoint x: 91, startPoint y: 198, endPoint x: 283, endPoint y: 120, distance: 207.5
click at [283, 120] on div "[DEMOGRAPHIC_DATA] touches almost every aspect of life in [GEOGRAPHIC_DATA] and…" at bounding box center [231, 161] width 351 height 167
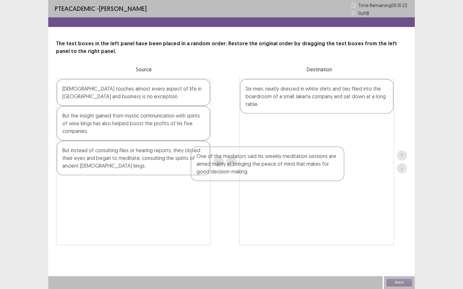
drag, startPoint x: 129, startPoint y: 166, endPoint x: 276, endPoint y: 173, distance: 146.5
click at [276, 173] on div "[DEMOGRAPHIC_DATA] touches almost every aspect of life in [GEOGRAPHIC_DATA] and…" at bounding box center [231, 161] width 351 height 167
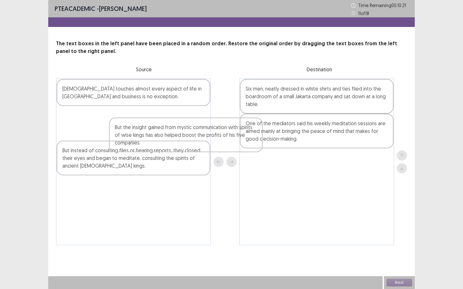
drag, startPoint x: 179, startPoint y: 130, endPoint x: 338, endPoint y: 209, distance: 177.7
click at [338, 209] on div "[DEMOGRAPHIC_DATA] touches almost every aspect of life in [GEOGRAPHIC_DATA] and…" at bounding box center [231, 161] width 351 height 167
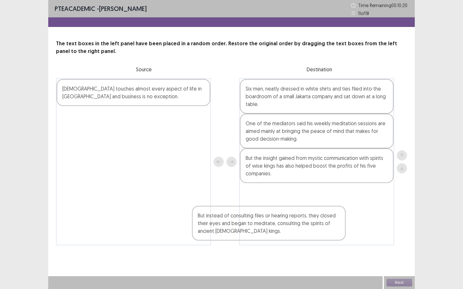
drag, startPoint x: 192, startPoint y: 126, endPoint x: 342, endPoint y: 236, distance: 185.9
click at [342, 227] on div "[DEMOGRAPHIC_DATA] touches almost every aspect of life in [GEOGRAPHIC_DATA] and…" at bounding box center [231, 161] width 351 height 167
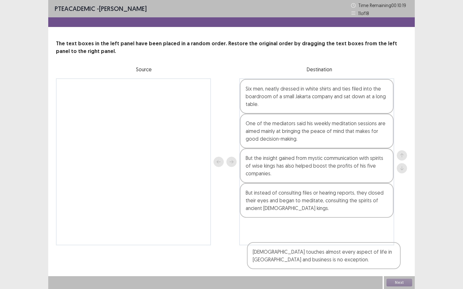
drag, startPoint x: 160, startPoint y: 84, endPoint x: 354, endPoint y: 245, distance: 252.3
click at [354, 227] on div "PTE academic - [PERSON_NAME] Time Remaining 00 : 10 : 19 11 of 18 The text boxe…" at bounding box center [231, 129] width 367 height 259
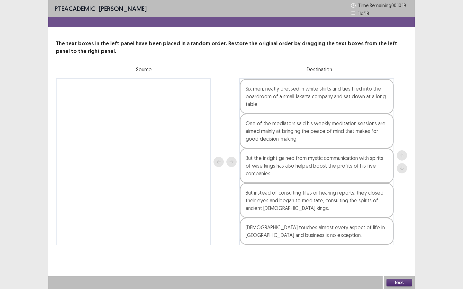
click at [394, 227] on button "Next" at bounding box center [399, 283] width 26 height 8
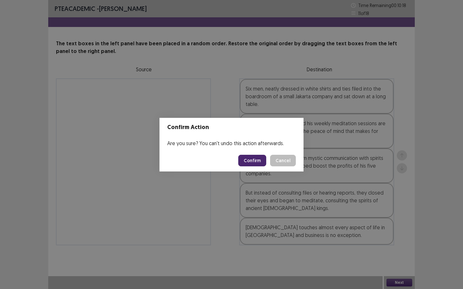
click at [251, 159] on button "Confirm" at bounding box center [252, 161] width 28 height 12
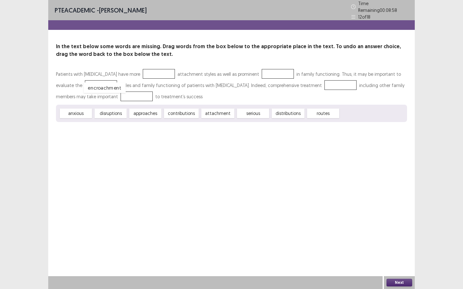
drag, startPoint x: 352, startPoint y: 114, endPoint x: 96, endPoint y: 88, distance: 257.6
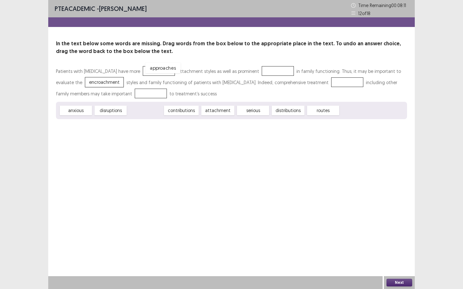
drag, startPoint x: 143, startPoint y: 113, endPoint x: 161, endPoint y: 68, distance: 47.6
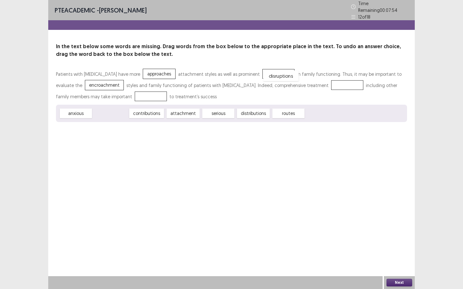
drag, startPoint x: 106, startPoint y: 112, endPoint x: 277, endPoint y: 74, distance: 174.6
drag, startPoint x: 214, startPoint y: 112, endPoint x: 338, endPoint y: 82, distance: 127.7
drag, startPoint x: 214, startPoint y: 113, endPoint x: 228, endPoint y: 112, distance: 13.8
click at [228, 112] on div "routes" at bounding box center [231, 112] width 35 height 11
drag, startPoint x: 220, startPoint y: 110, endPoint x: 217, endPoint y: 116, distance: 6.5
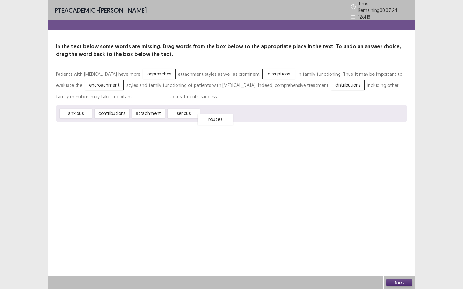
click at [217, 116] on div "routes" at bounding box center [215, 119] width 35 height 11
drag, startPoint x: 114, startPoint y: 113, endPoint x: 133, endPoint y: 95, distance: 25.9
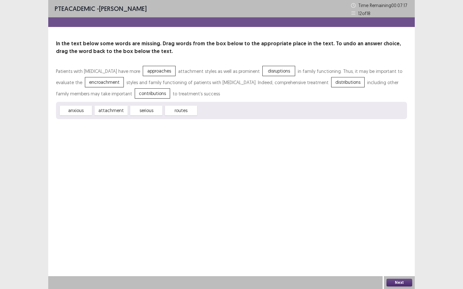
click at [398, 227] on button "Next" at bounding box center [399, 283] width 26 height 8
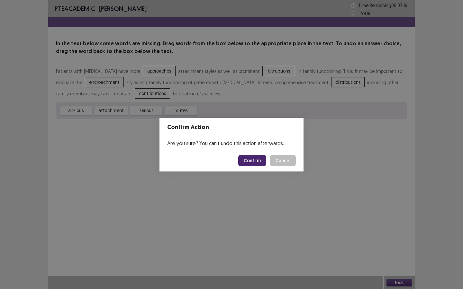
click at [251, 165] on button "Confirm" at bounding box center [252, 161] width 28 height 12
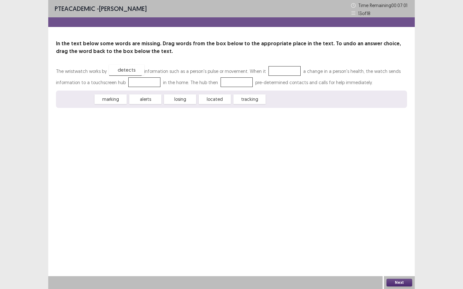
drag, startPoint x: 75, startPoint y: 99, endPoint x: 126, endPoint y: 69, distance: 59.1
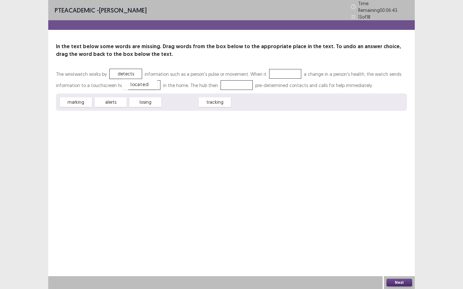
drag, startPoint x: 177, startPoint y: 101, endPoint x: 137, endPoint y: 83, distance: 44.3
drag, startPoint x: 109, startPoint y: 99, endPoint x: 228, endPoint y: 83, distance: 120.1
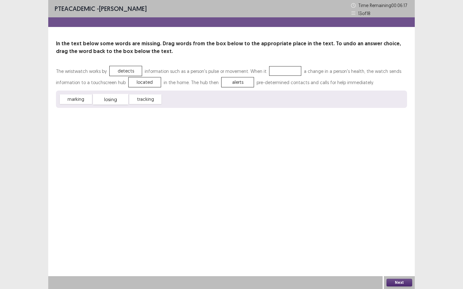
click at [110, 101] on div "losing" at bounding box center [110, 99] width 35 height 11
drag, startPoint x: 113, startPoint y: 101, endPoint x: 285, endPoint y: 71, distance: 174.8
click at [399, 227] on button "Next" at bounding box center [399, 283] width 26 height 8
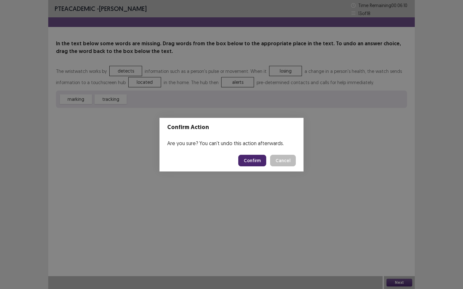
click at [252, 164] on button "Confirm" at bounding box center [252, 161] width 28 height 12
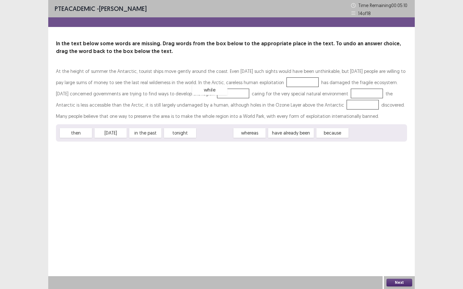
drag, startPoint x: 219, startPoint y: 134, endPoint x: 214, endPoint y: 90, distance: 43.7
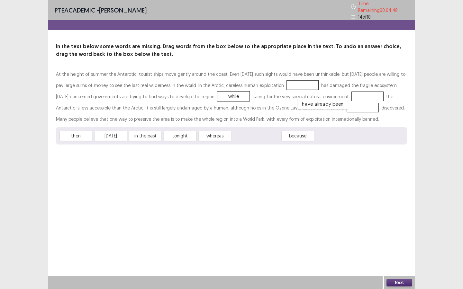
drag, startPoint x: 254, startPoint y: 135, endPoint x: 320, endPoint y: 103, distance: 73.9
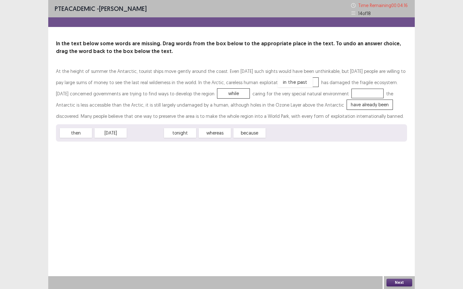
drag, startPoint x: 144, startPoint y: 134, endPoint x: 294, endPoint y: 82, distance: 158.5
drag, startPoint x: 211, startPoint y: 133, endPoint x: 344, endPoint y: 91, distance: 139.2
click at [397, 227] on button "Next" at bounding box center [399, 283] width 26 height 8
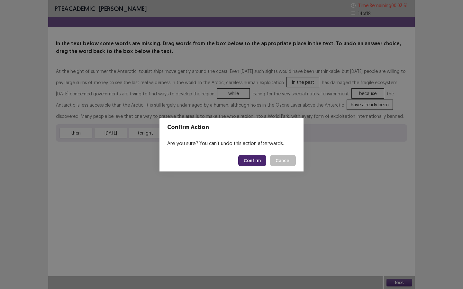
click at [256, 161] on button "Confirm" at bounding box center [252, 161] width 28 height 12
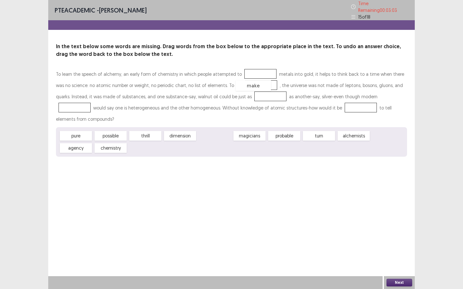
drag, startPoint x: 210, startPoint y: 124, endPoint x: 249, endPoint y: 74, distance: 63.3
drag, startPoint x: 68, startPoint y: 136, endPoint x: 184, endPoint y: 126, distance: 115.9
click at [184, 130] on div "chemistry" at bounding box center [199, 135] width 35 height 11
drag, startPoint x: 66, startPoint y: 135, endPoint x: 235, endPoint y: 82, distance: 177.3
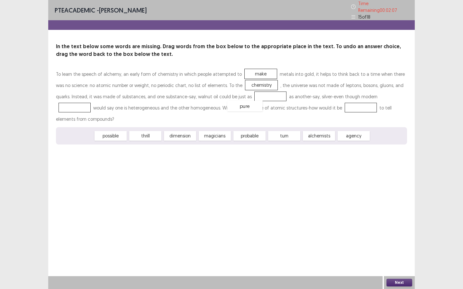
drag, startPoint x: 73, startPoint y: 122, endPoint x: 242, endPoint y: 92, distance: 171.7
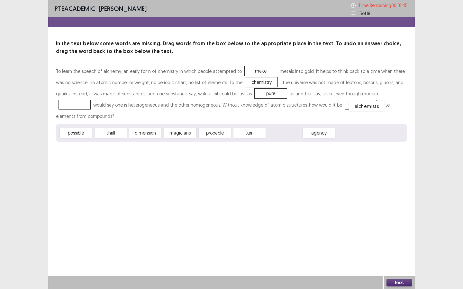
drag, startPoint x: 280, startPoint y: 123, endPoint x: 362, endPoint y: 96, distance: 86.5
drag, startPoint x: 70, startPoint y: 128, endPoint x: 335, endPoint y: 111, distance: 265.8
click at [335, 111] on div "To learn the speech of alchemy, an early form of chemistry in which people atte…" at bounding box center [231, 104] width 351 height 76
drag, startPoint x: 78, startPoint y: 122, endPoint x: 298, endPoint y: 102, distance: 220.8
click at [397, 227] on button "Next" at bounding box center [399, 283] width 26 height 8
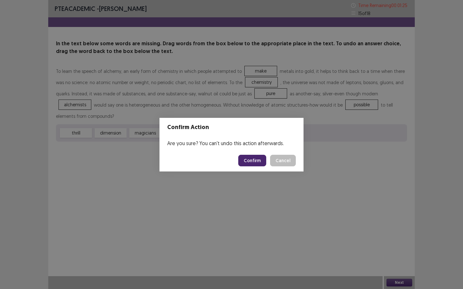
click at [250, 166] on button "Confirm" at bounding box center [252, 161] width 28 height 12
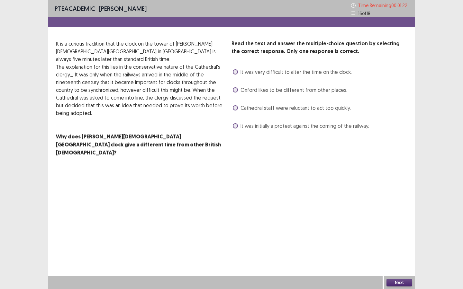
click at [235, 108] on span at bounding box center [235, 107] width 5 height 5
click at [405, 227] on button "Next" at bounding box center [399, 283] width 26 height 8
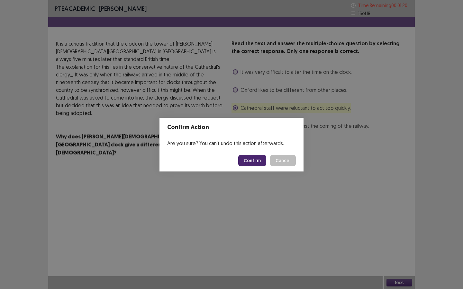
click at [251, 157] on button "Confirm" at bounding box center [252, 161] width 28 height 12
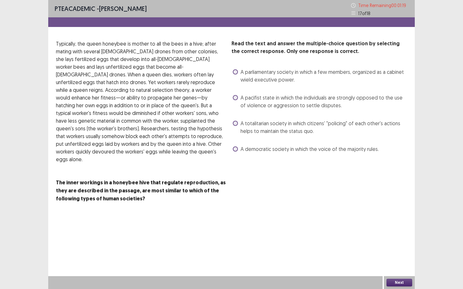
click at [238, 151] on label "A democratic society in which the voice of the majority rules." at bounding box center [306, 149] width 146 height 8
click at [395, 227] on button "Next" at bounding box center [399, 283] width 26 height 8
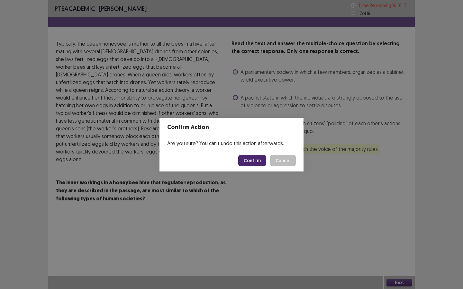
click at [257, 164] on button "Confirm" at bounding box center [252, 161] width 28 height 12
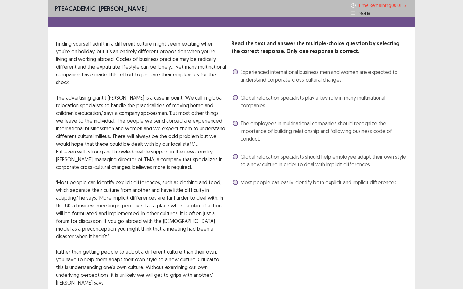
click at [235, 126] on label "The employees in multinational companies should recognize the importance of bui…" at bounding box center [320, 131] width 174 height 23
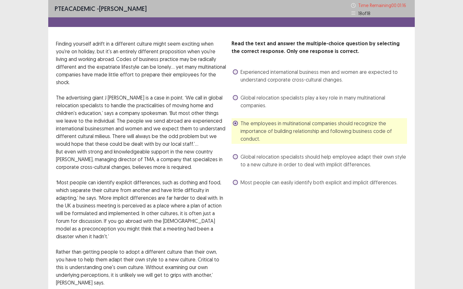
scroll to position [103, 0]
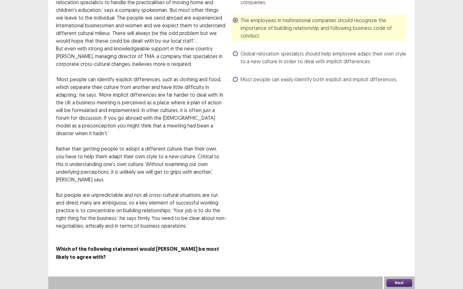
click at [401, 227] on button "Next" at bounding box center [399, 283] width 26 height 8
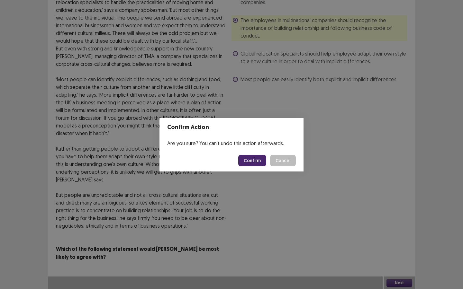
click at [257, 163] on button "Confirm" at bounding box center [252, 161] width 28 height 12
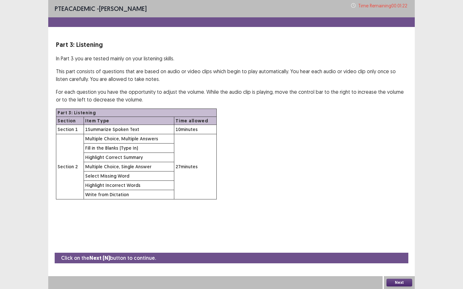
click at [397, 227] on button "Next" at bounding box center [399, 283] width 26 height 8
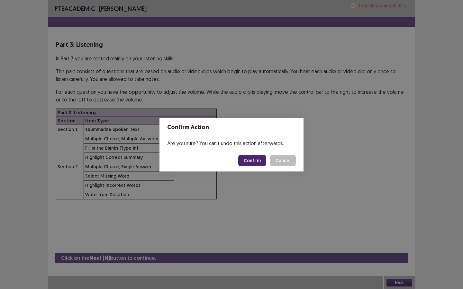
click at [252, 155] on button "Confirm" at bounding box center [252, 161] width 28 height 12
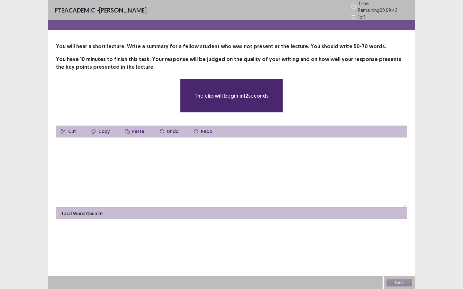
click at [229, 166] on textarea at bounding box center [231, 172] width 351 height 71
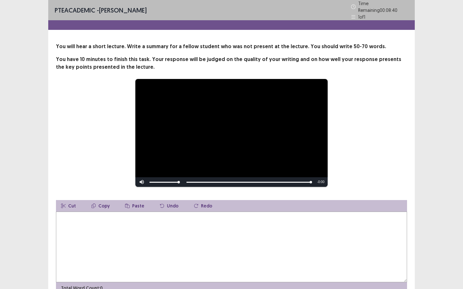
click at [193, 227] on textarea at bounding box center [231, 247] width 351 height 71
type textarea "*"
click at [184, 217] on textarea "**********" at bounding box center [231, 247] width 351 height 71
click at [144, 216] on textarea "**********" at bounding box center [231, 247] width 351 height 71
click at [205, 217] on textarea "**********" at bounding box center [231, 247] width 351 height 71
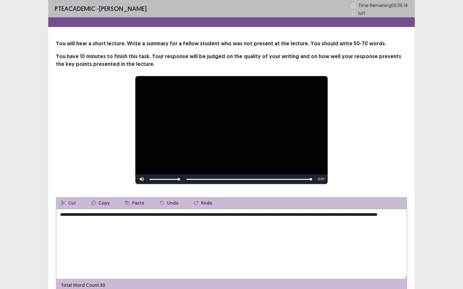
type textarea "**********"
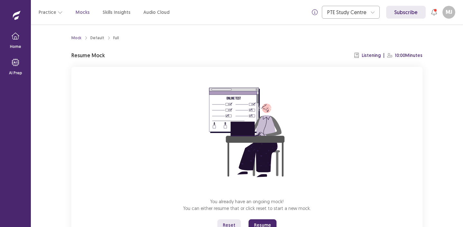
scroll to position [27, 0]
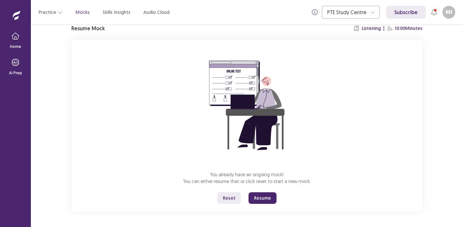
click at [259, 199] on button "Resume" at bounding box center [263, 198] width 28 height 12
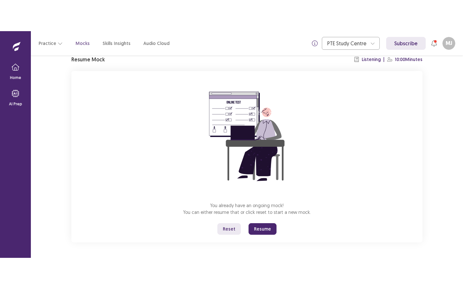
scroll to position [0, 0]
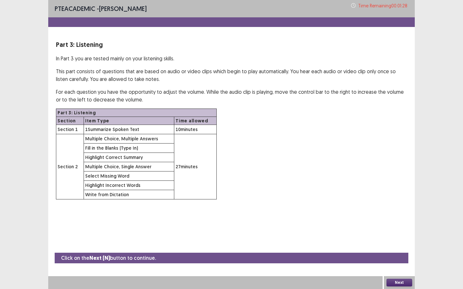
click at [395, 227] on button "Next" at bounding box center [399, 283] width 26 height 8
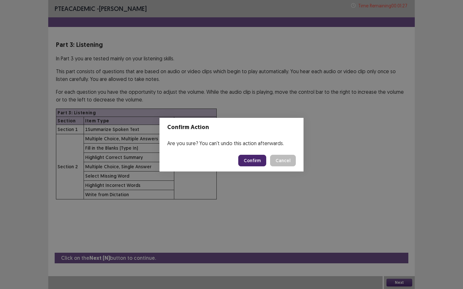
click at [261, 161] on button "Confirm" at bounding box center [252, 161] width 28 height 12
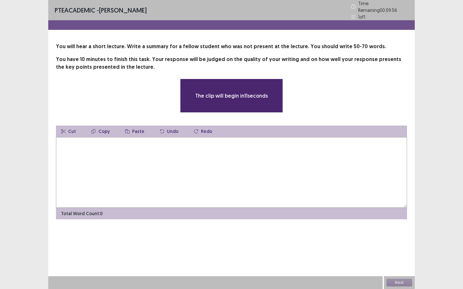
click at [195, 167] on textarea at bounding box center [231, 172] width 351 height 71
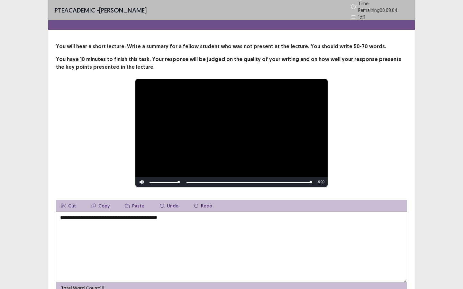
drag, startPoint x: 157, startPoint y: 216, endPoint x: 144, endPoint y: 216, distance: 12.5
click at [144, 216] on textarea "**********" at bounding box center [231, 247] width 351 height 71
click at [145, 216] on textarea "**********" at bounding box center [231, 247] width 351 height 71
click at [158, 220] on textarea "**********" at bounding box center [231, 247] width 351 height 71
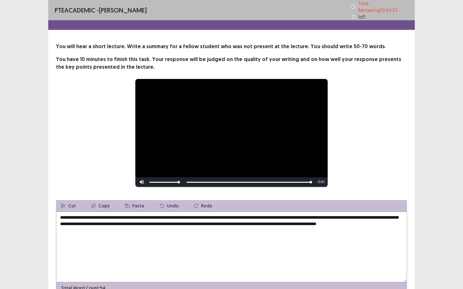
click at [125, 227] on textarea "**********" at bounding box center [231, 247] width 351 height 71
click at [147, 227] on textarea "**********" at bounding box center [231, 247] width 351 height 71
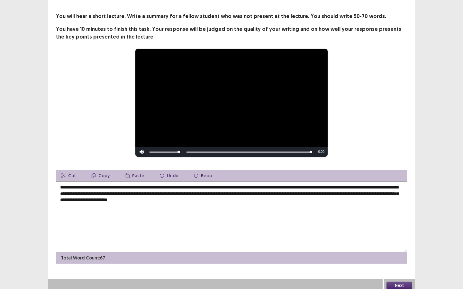
type textarea "**********"
click at [400, 227] on button "Next" at bounding box center [399, 286] width 26 height 8
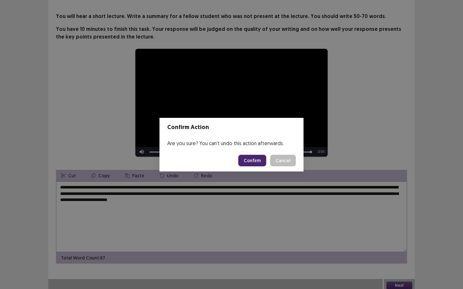
click at [250, 157] on button "Confirm" at bounding box center [252, 161] width 28 height 12
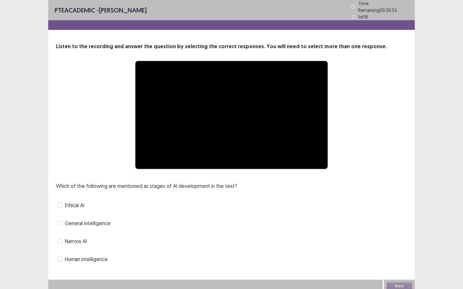
scroll to position [1, 0]
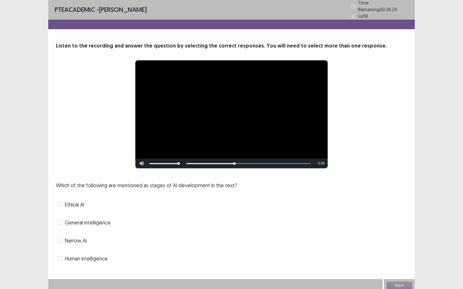
click at [60, 227] on label "Narrow AI" at bounding box center [72, 241] width 30 height 8
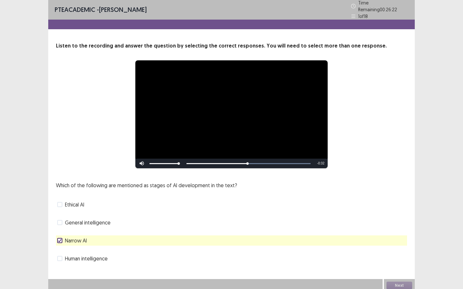
click at [61, 227] on icon at bounding box center [60, 240] width 4 height 3
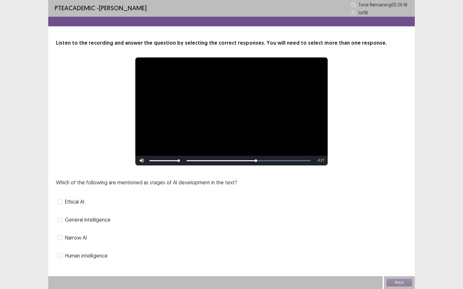
click at [61, 222] on span at bounding box center [59, 219] width 5 height 5
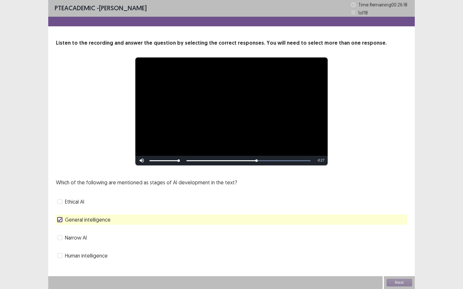
click at [61, 227] on span at bounding box center [59, 237] width 5 height 5
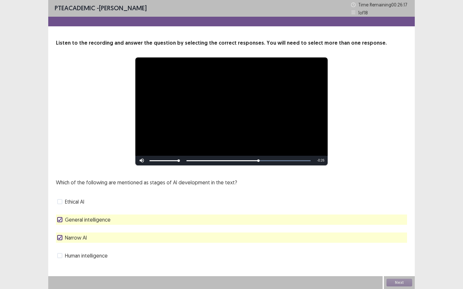
click at [60, 220] on polyline at bounding box center [60, 220] width 3 height 3
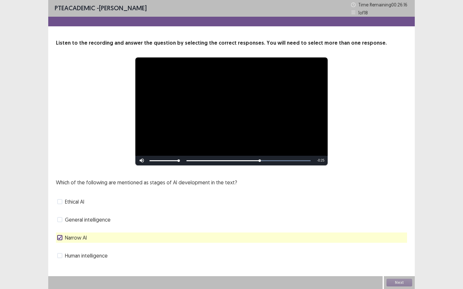
click at [60, 227] on span at bounding box center [59, 237] width 5 height 5
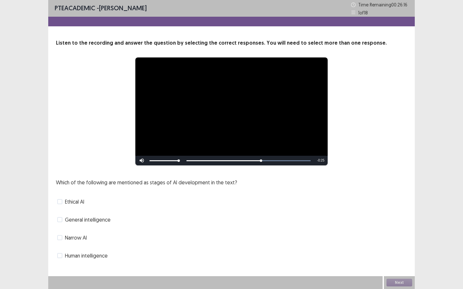
click at [60, 222] on span at bounding box center [59, 219] width 5 height 5
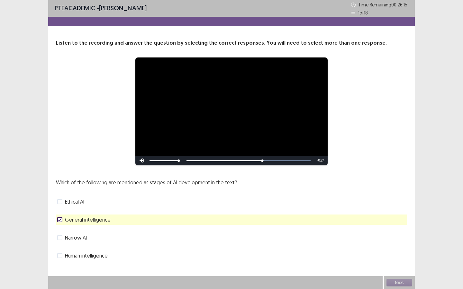
click at [59, 227] on div "Narrow AI" at bounding box center [231, 238] width 351 height 10
click at [59, 227] on span at bounding box center [59, 237] width 5 height 5
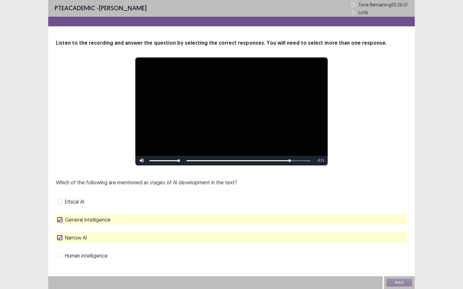
click at [61, 222] on span at bounding box center [59, 219] width 5 height 5
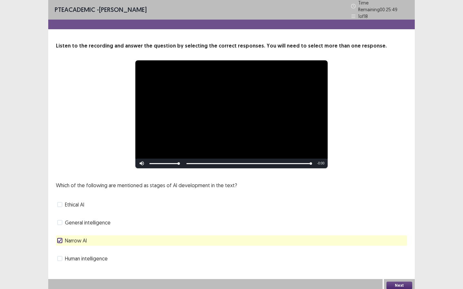
click at [61, 221] on span at bounding box center [59, 222] width 5 height 5
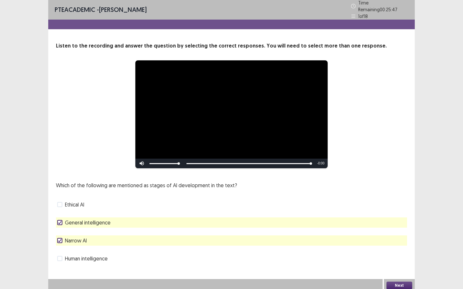
click at [64, 223] on label "General intelligence" at bounding box center [83, 223] width 53 height 8
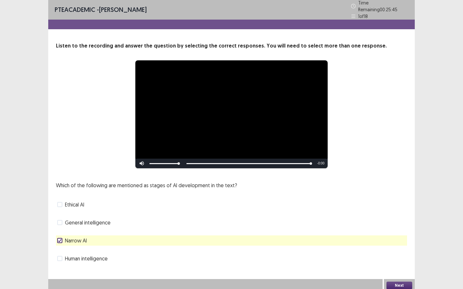
click at [398, 227] on button "Next" at bounding box center [399, 286] width 26 height 8
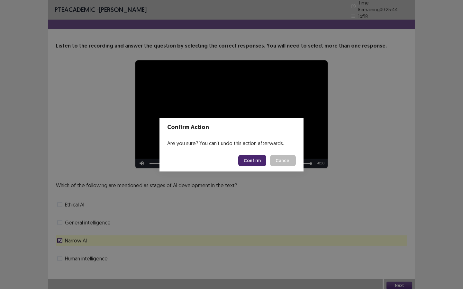
click at [257, 161] on button "Confirm" at bounding box center [252, 161] width 28 height 12
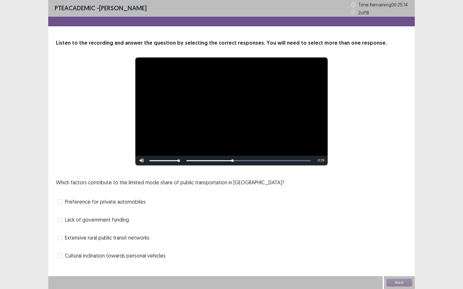
click at [60, 222] on span at bounding box center [59, 219] width 5 height 5
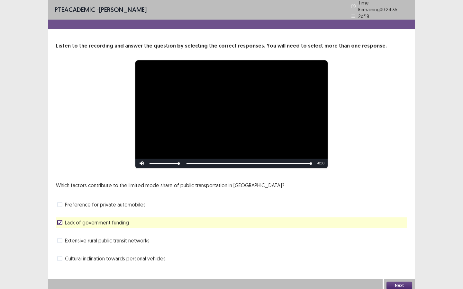
click at [399, 227] on button "Next" at bounding box center [399, 286] width 26 height 8
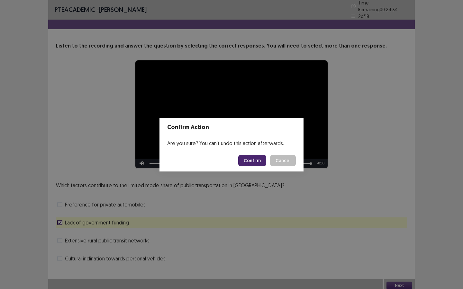
click at [255, 156] on button "Confirm" at bounding box center [252, 161] width 28 height 12
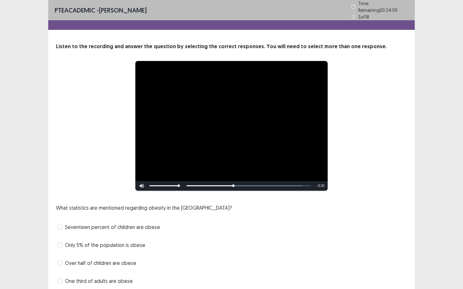
scroll to position [22, 0]
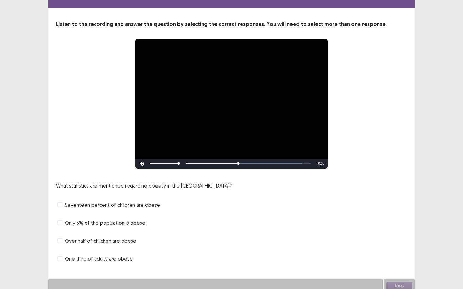
click at [61, 203] on span at bounding box center [59, 205] width 5 height 5
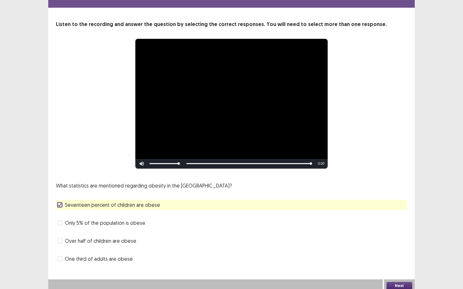
click at [393, 227] on button "Next" at bounding box center [399, 286] width 26 height 8
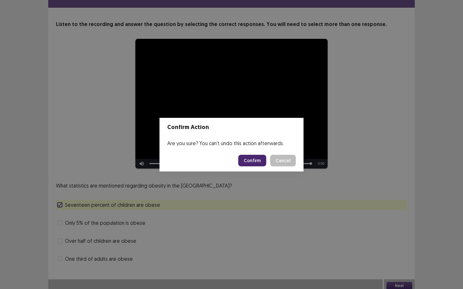
click at [259, 160] on button "Confirm" at bounding box center [252, 161] width 28 height 12
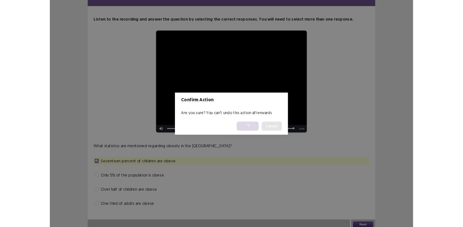
scroll to position [0, 0]
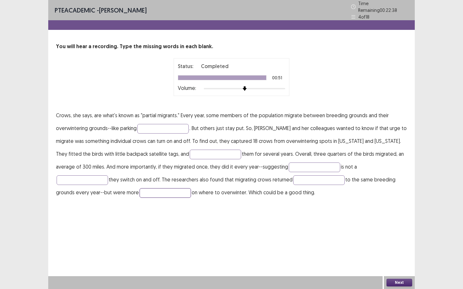
click at [140, 190] on input "text" at bounding box center [165, 193] width 51 height 10
type input "*******"
click at [293, 180] on input "text" at bounding box center [318, 181] width 51 height 10
type input "**********"
click at [108, 176] on input "text" at bounding box center [82, 181] width 51 height 10
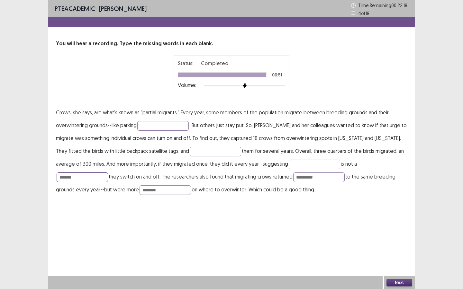
type input "*******"
click at [298, 166] on input "text" at bounding box center [314, 165] width 51 height 10
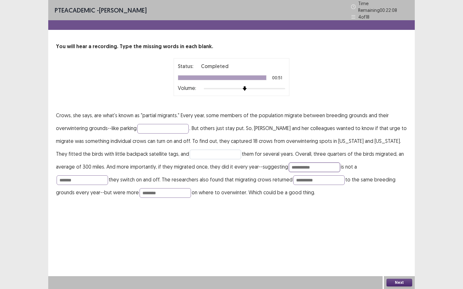
type input "**********"
click at [193, 150] on input "text" at bounding box center [215, 155] width 51 height 10
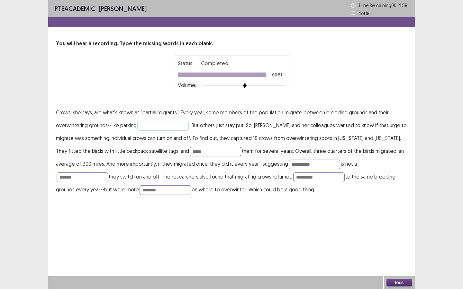
type input "*****"
click at [161, 123] on input "text" at bounding box center [162, 126] width 51 height 10
type input "****"
click at [397, 227] on button "Next" at bounding box center [399, 283] width 26 height 8
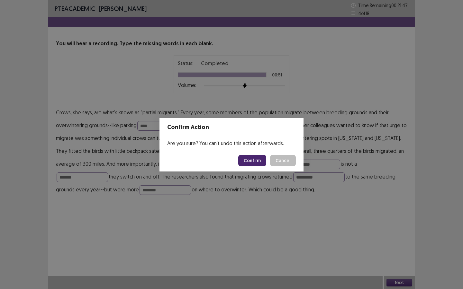
click at [256, 164] on button "Confirm" at bounding box center [252, 161] width 28 height 12
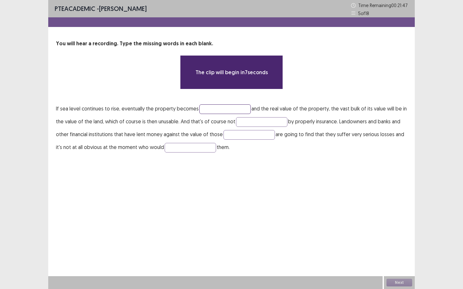
click at [205, 108] on input "text" at bounding box center [224, 110] width 51 height 10
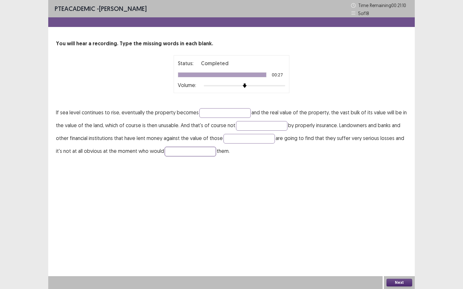
click at [190, 153] on input "text" at bounding box center [190, 152] width 51 height 10
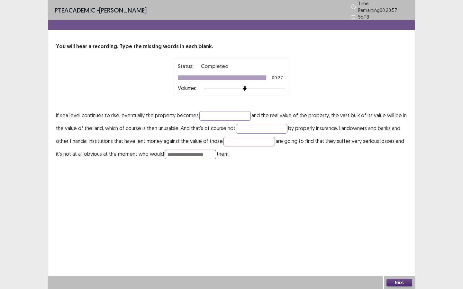
drag, startPoint x: 188, startPoint y: 152, endPoint x: 148, endPoint y: 149, distance: 40.3
click at [148, 149] on p "**********" at bounding box center [231, 134] width 351 height 51
click at [196, 151] on input "**********" at bounding box center [190, 155] width 51 height 10
type input "**********"
click at [244, 139] on input "text" at bounding box center [248, 142] width 51 height 10
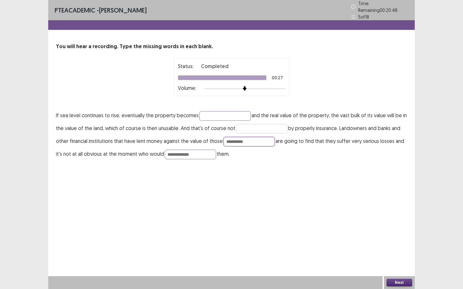
type input "**********"
click at [257, 124] on input "text" at bounding box center [261, 129] width 51 height 10
type input "*******"
click at [215, 109] on p "**********" at bounding box center [231, 134] width 351 height 51
click at [212, 111] on input "text" at bounding box center [224, 116] width 51 height 10
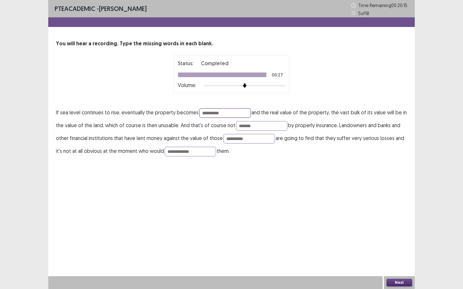
type input "**********"
click at [401, 227] on button "Next" at bounding box center [399, 283] width 26 height 8
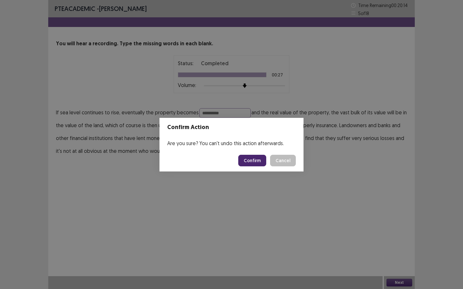
click at [256, 159] on button "Confirm" at bounding box center [252, 161] width 28 height 12
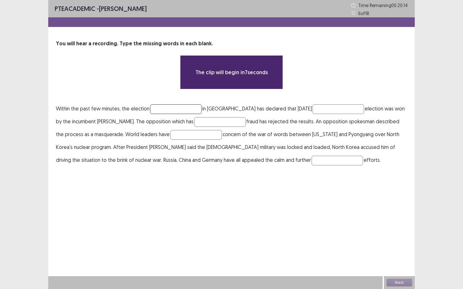
click at [184, 108] on input "text" at bounding box center [175, 110] width 51 height 10
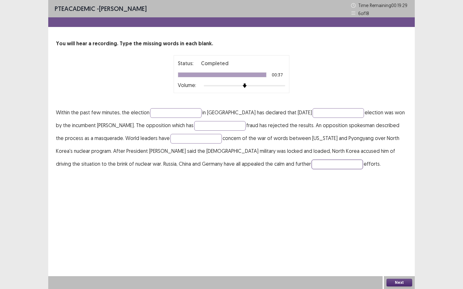
click at [312, 164] on input "text" at bounding box center [337, 165] width 51 height 10
type input "**********"
click at [186, 135] on input "text" at bounding box center [195, 139] width 51 height 10
type input "*******"
click at [207, 128] on input "text" at bounding box center [219, 126] width 51 height 10
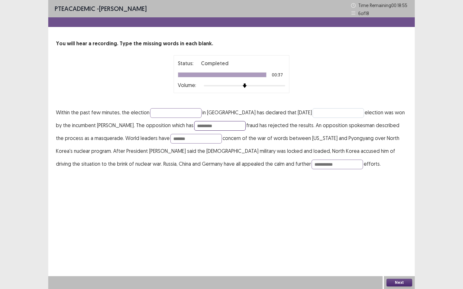
type input "*********"
click at [319, 112] on input "text" at bounding box center [338, 113] width 51 height 10
type input "*********"
click at [171, 116] on input "text" at bounding box center [175, 113] width 51 height 10
click at [160, 114] on input "**********" at bounding box center [175, 113] width 51 height 10
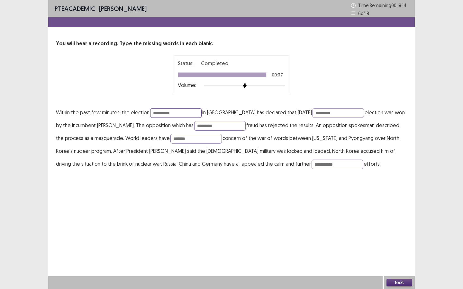
type input "**********"
click at [396, 227] on button "Next" at bounding box center [399, 283] width 26 height 8
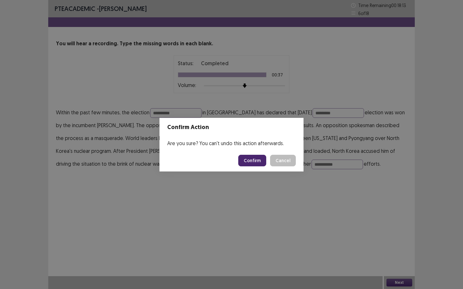
click at [257, 161] on button "Confirm" at bounding box center [252, 161] width 28 height 12
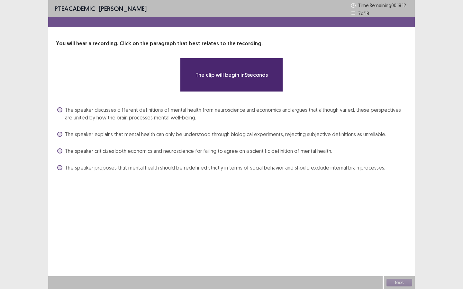
click at [62, 134] on label "The speaker explains that mental health can only be understood through biologic…" at bounding box center [221, 135] width 329 height 8
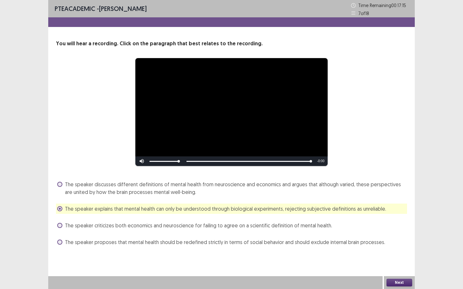
click at [125, 189] on span "The speaker discusses different definitions of mental health from neuroscience …" at bounding box center [236, 188] width 342 height 15
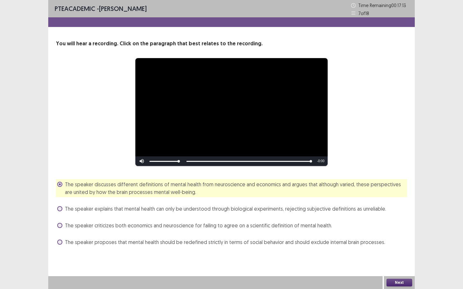
click at [399, 227] on button "Next" at bounding box center [399, 283] width 26 height 8
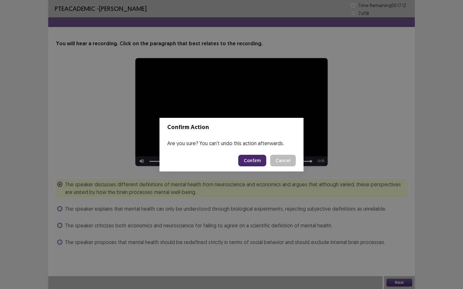
click at [247, 161] on button "Confirm" at bounding box center [252, 161] width 28 height 12
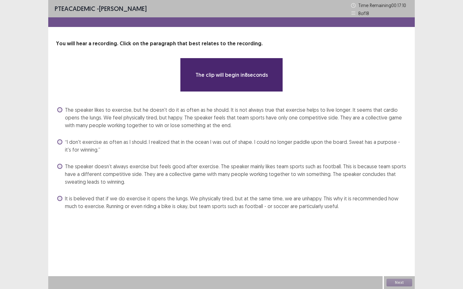
click at [59, 120] on label "The speaker likes to exercise, but he doesn't do it as often as he should. It i…" at bounding box center [232, 117] width 350 height 23
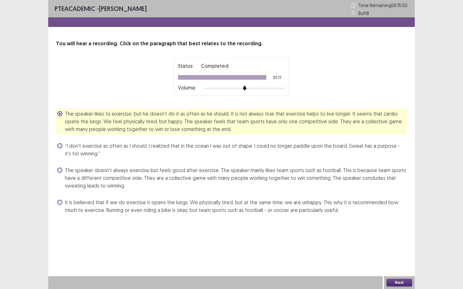
click at [402, 227] on button "Next" at bounding box center [399, 283] width 26 height 8
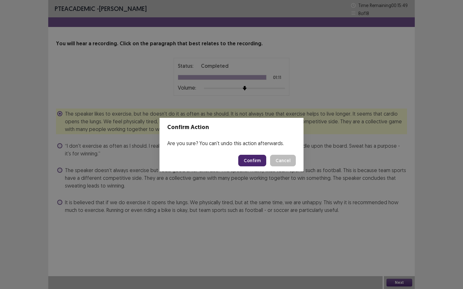
click at [258, 159] on button "Confirm" at bounding box center [252, 161] width 28 height 12
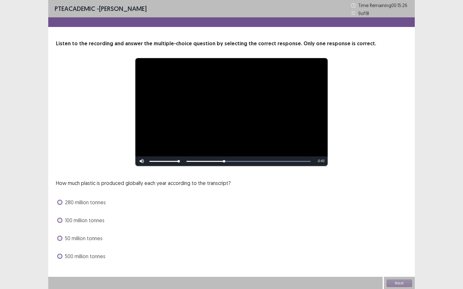
click at [59, 202] on span at bounding box center [59, 202] width 5 height 5
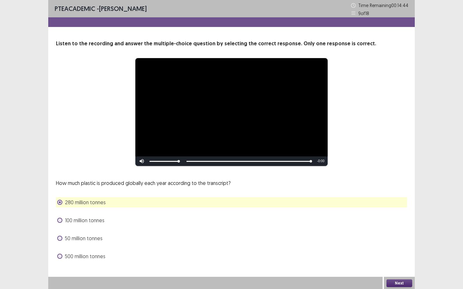
click at [396, 227] on button "Next" at bounding box center [399, 284] width 26 height 8
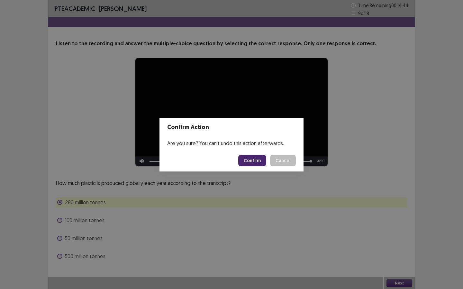
click at [247, 163] on button "Confirm" at bounding box center [252, 161] width 28 height 12
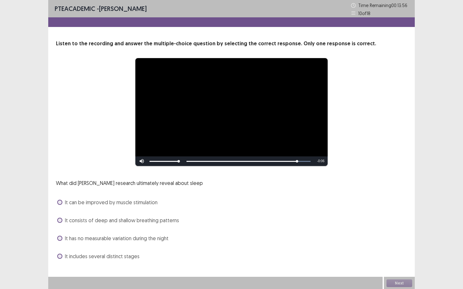
click at [59, 200] on label "It can be improved by muscle stimulation" at bounding box center [107, 203] width 100 height 8
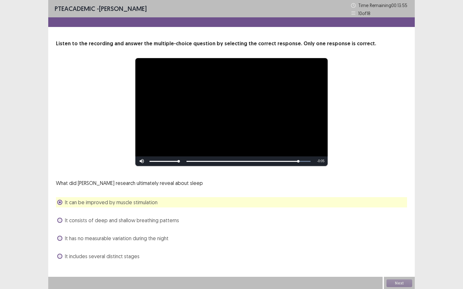
click at [59, 200] on label "It can be improved by muscle stimulation" at bounding box center [107, 203] width 100 height 8
click at [59, 227] on span at bounding box center [59, 256] width 5 height 5
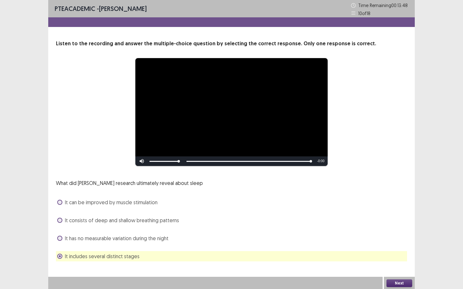
click at [405, 227] on button "Next" at bounding box center [399, 284] width 26 height 8
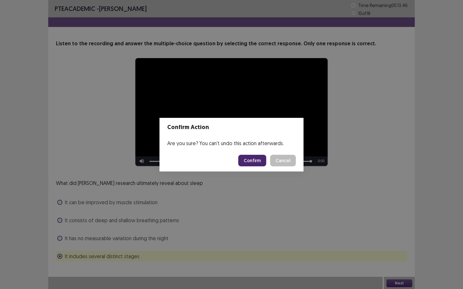
click at [257, 168] on footer "Confirm Cancel" at bounding box center [231, 161] width 144 height 22
click at [251, 159] on button "Confirm" at bounding box center [252, 161] width 28 height 12
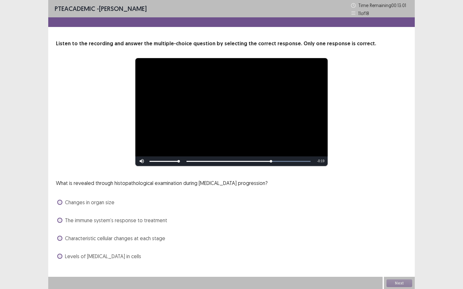
click at [64, 227] on label "Characteristic cellular changes at each stage" at bounding box center [111, 239] width 108 height 8
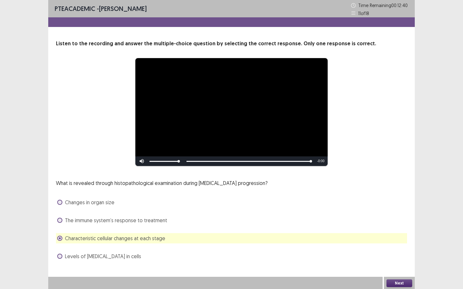
click at [398, 227] on button "Next" at bounding box center [399, 284] width 26 height 8
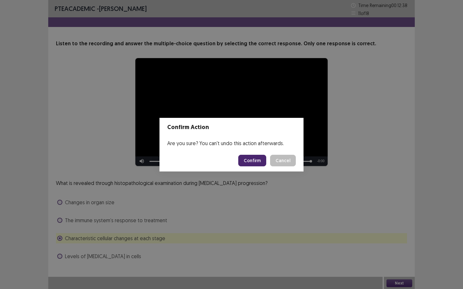
click at [256, 157] on button "Confirm" at bounding box center [252, 161] width 28 height 12
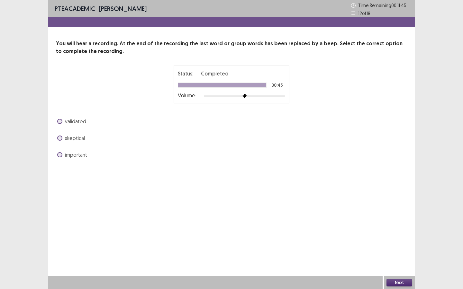
click at [63, 118] on label "validated" at bounding box center [71, 122] width 29 height 8
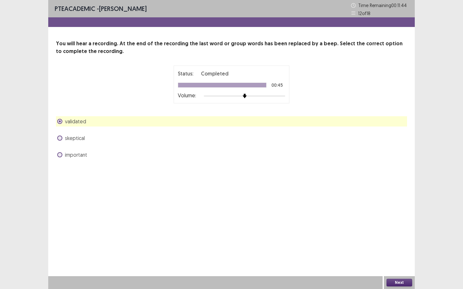
click at [401, 227] on button "Next" at bounding box center [399, 283] width 26 height 8
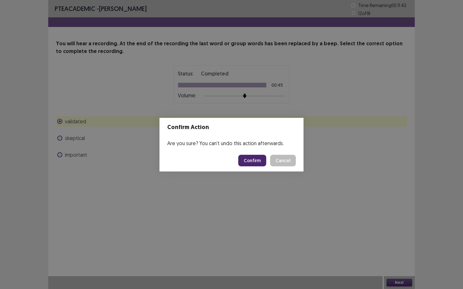
click at [258, 162] on button "Confirm" at bounding box center [252, 161] width 28 height 12
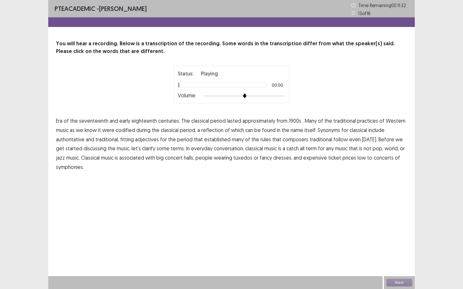
click at [61, 121] on span "Era" at bounding box center [59, 121] width 6 height 8
click at [60, 122] on span "Era" at bounding box center [59, 121] width 6 height 8
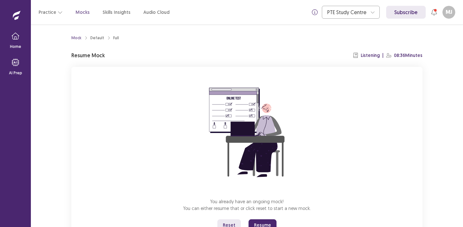
click at [266, 223] on button "Resume" at bounding box center [263, 225] width 28 height 12
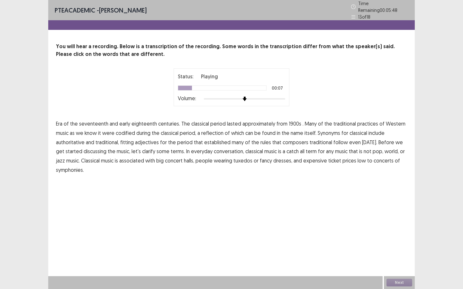
click at [291, 120] on span "1900s" at bounding box center [295, 124] width 13 height 8
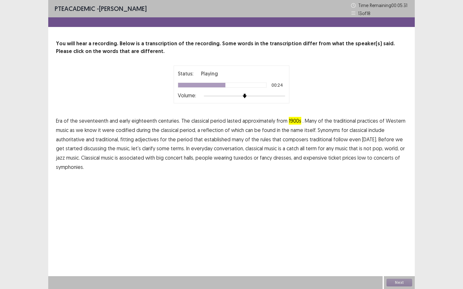
click at [312, 140] on span "traditional" at bounding box center [321, 140] width 23 height 8
drag, startPoint x: 68, startPoint y: 167, endPoint x: 103, endPoint y: 174, distance: 35.6
click at [68, 167] on span "symphonies." at bounding box center [70, 167] width 28 height 8
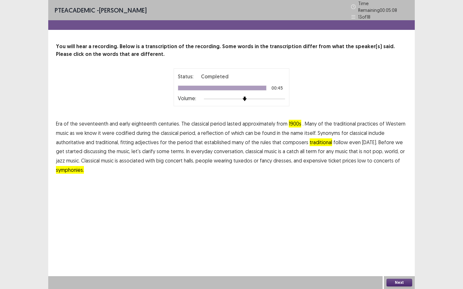
click at [398, 227] on button "Next" at bounding box center [399, 283] width 26 height 8
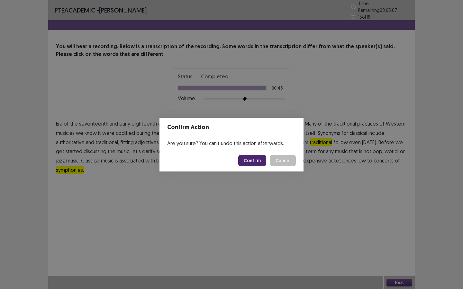
click at [254, 157] on button "Confirm" at bounding box center [252, 161] width 28 height 12
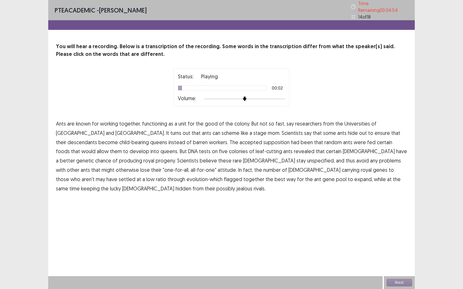
click at [154, 121] on span "functioning" at bounding box center [154, 124] width 25 height 8
click at [97, 139] on span "descendants" at bounding box center [83, 143] width 30 height 8
click at [229, 150] on span "colonies" at bounding box center [238, 152] width 19 height 8
click at [229, 149] on span "colonies" at bounding box center [238, 152] width 19 height 8
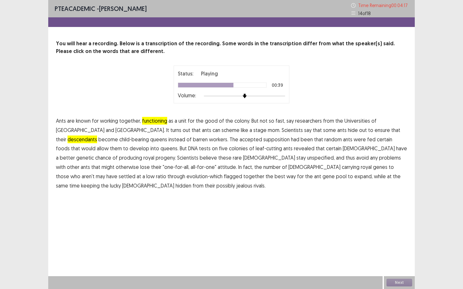
click at [307, 157] on span "unspecified," at bounding box center [321, 158] width 28 height 8
click at [242, 173] on span "flagged" at bounding box center [233, 177] width 18 height 8
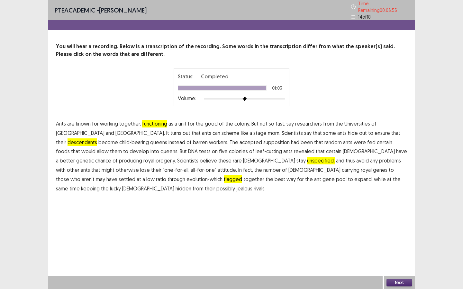
click at [404, 227] on button "Next" at bounding box center [399, 283] width 26 height 8
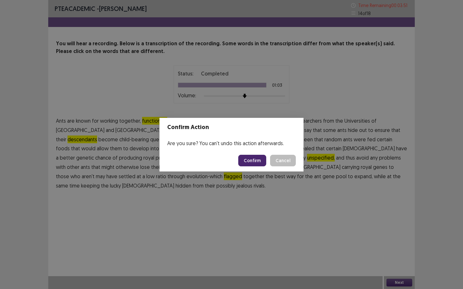
click at [268, 163] on div "Confirm Cancel" at bounding box center [267, 161] width 58 height 12
click at [254, 163] on button "Confirm" at bounding box center [252, 161] width 28 height 12
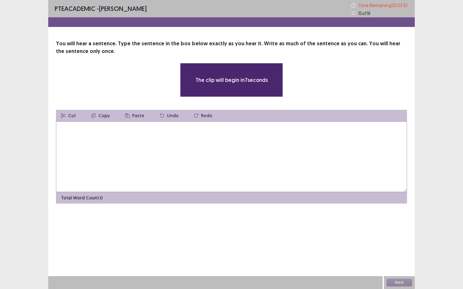
click at [148, 133] on textarea at bounding box center [231, 157] width 351 height 71
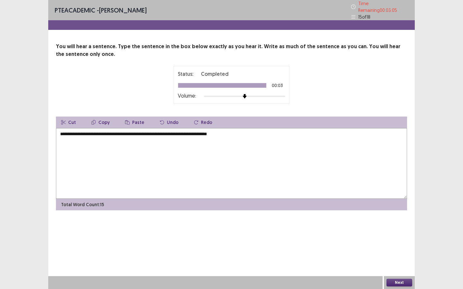
click at [167, 132] on textarea "**********" at bounding box center [231, 163] width 351 height 71
click at [196, 132] on textarea "**********" at bounding box center [231, 163] width 351 height 71
drag, startPoint x: 196, startPoint y: 131, endPoint x: 177, endPoint y: 131, distance: 19.0
click at [177, 131] on textarea "**********" at bounding box center [231, 163] width 351 height 71
click at [254, 132] on textarea "**********" at bounding box center [231, 163] width 351 height 71
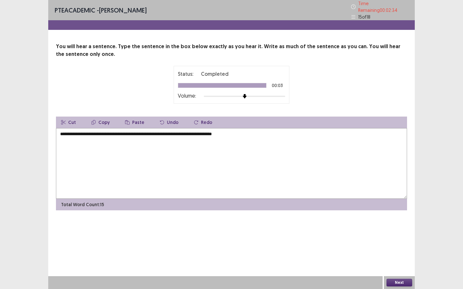
drag, startPoint x: 141, startPoint y: 132, endPoint x: 56, endPoint y: 132, distance: 84.9
click at [56, 132] on textarea "**********" at bounding box center [231, 163] width 351 height 71
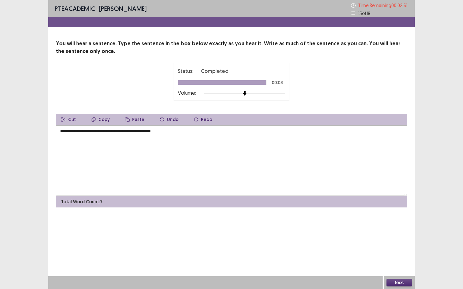
click at [202, 137] on textarea "**********" at bounding box center [231, 160] width 351 height 71
click at [207, 133] on textarea "**********" at bounding box center [231, 160] width 351 height 71
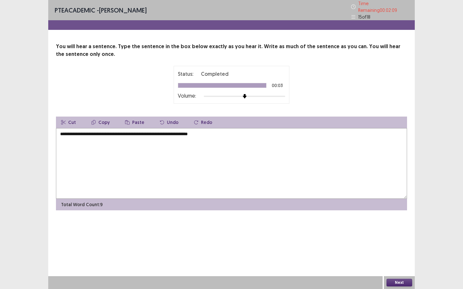
drag, startPoint x: 117, startPoint y: 132, endPoint x: 107, endPoint y: 132, distance: 10.0
click at [107, 132] on textarea "**********" at bounding box center [231, 163] width 351 height 71
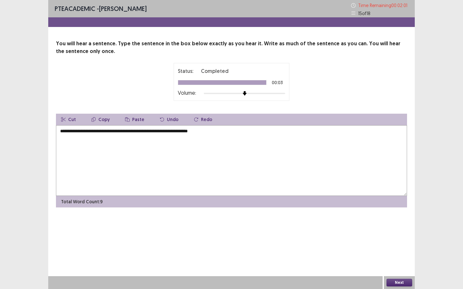
click at [111, 132] on textarea "**********" at bounding box center [231, 160] width 351 height 71
drag, startPoint x: 219, startPoint y: 134, endPoint x: 173, endPoint y: 133, distance: 45.7
click at [173, 133] on textarea "**********" at bounding box center [231, 160] width 351 height 71
type textarea "**********"
click at [400, 227] on button "Next" at bounding box center [399, 283] width 26 height 8
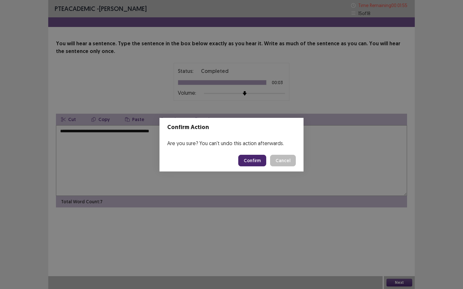
click at [252, 157] on button "Confirm" at bounding box center [252, 161] width 28 height 12
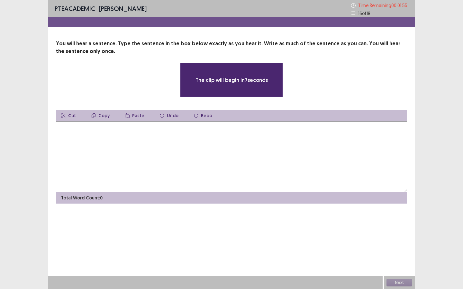
click at [244, 157] on textarea at bounding box center [231, 157] width 351 height 71
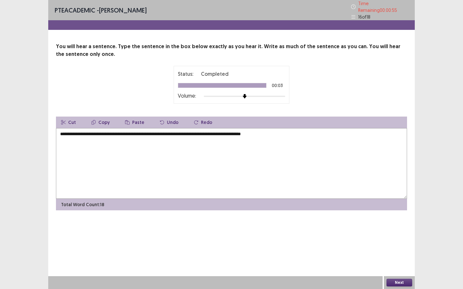
click at [190, 133] on textarea "**********" at bounding box center [231, 163] width 351 height 71
drag, startPoint x: 274, startPoint y: 130, endPoint x: 250, endPoint y: 131, distance: 23.8
click at [250, 131] on textarea "**********" at bounding box center [231, 163] width 351 height 71
drag, startPoint x: 144, startPoint y: 132, endPoint x: 35, endPoint y: 128, distance: 109.1
click at [35, 128] on div "**********" at bounding box center [231, 144] width 463 height 289
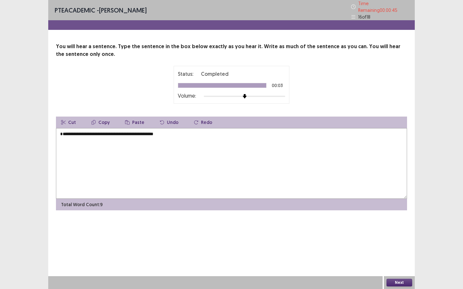
type textarea "**********"
click at [396, 227] on button "Next" at bounding box center [399, 283] width 26 height 8
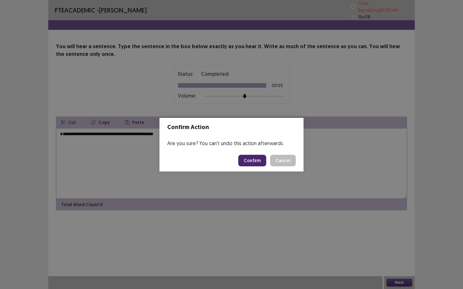
click at [258, 160] on button "Confirm" at bounding box center [252, 161] width 28 height 12
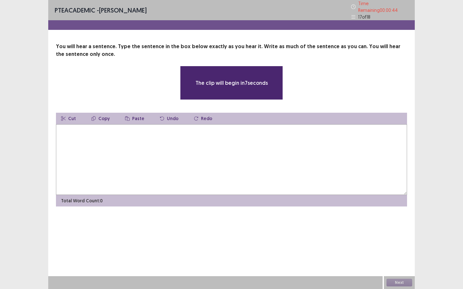
click at [241, 161] on textarea at bounding box center [231, 159] width 351 height 71
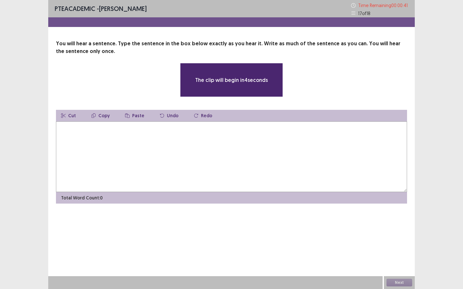
type textarea "*"
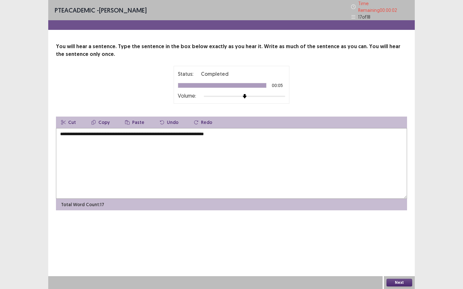
drag, startPoint x: 185, startPoint y: 132, endPoint x: 12, endPoint y: 125, distance: 172.5
click at [12, 125] on div "**********" at bounding box center [231, 144] width 463 height 289
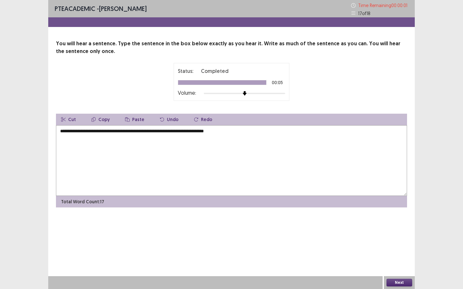
type textarea "**********"
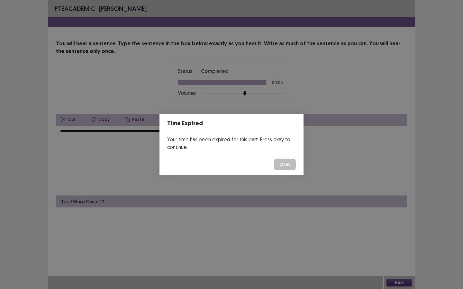
click at [293, 161] on button "Okay" at bounding box center [285, 165] width 22 height 12
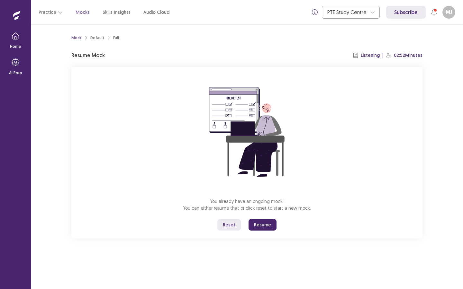
click at [255, 226] on button "Resume" at bounding box center [263, 225] width 28 height 12
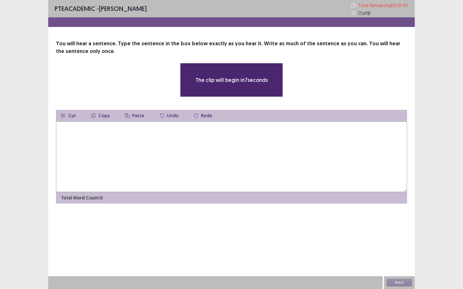
click at [250, 154] on textarea at bounding box center [231, 157] width 351 height 71
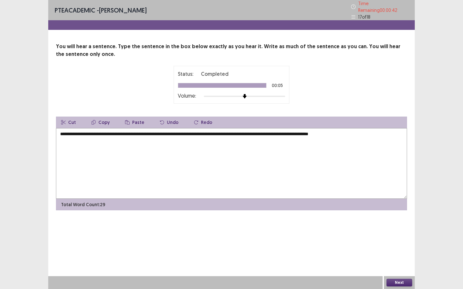
drag, startPoint x: 218, startPoint y: 132, endPoint x: 46, endPoint y: 128, distance: 172.4
click at [46, 128] on div "**********" at bounding box center [231, 144] width 463 height 289
click at [153, 132] on textarea "**********" at bounding box center [231, 163] width 351 height 71
click at [240, 138] on textarea "**********" at bounding box center [231, 163] width 351 height 71
click at [82, 132] on textarea "**********" at bounding box center [231, 163] width 351 height 71
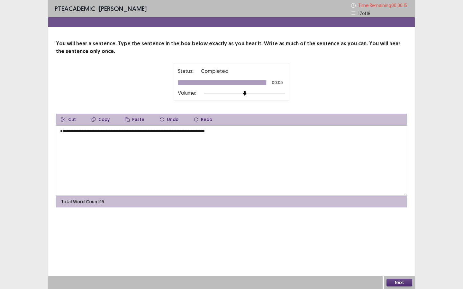
drag, startPoint x: 251, startPoint y: 132, endPoint x: 223, endPoint y: 131, distance: 28.0
click at [223, 131] on textarea "**********" at bounding box center [231, 160] width 351 height 71
type textarea "**********"
click at [402, 227] on button "Next" at bounding box center [399, 283] width 26 height 8
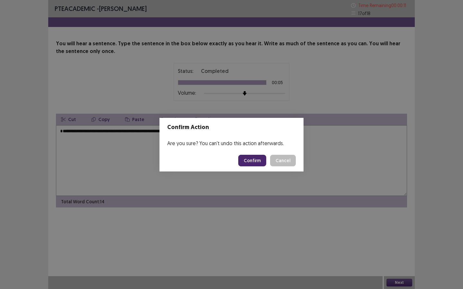
click at [256, 163] on button "Confirm" at bounding box center [252, 161] width 28 height 12
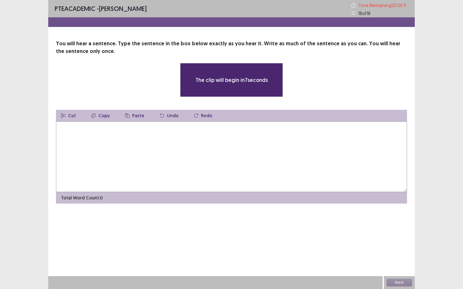
click at [251, 154] on textarea at bounding box center [231, 157] width 351 height 71
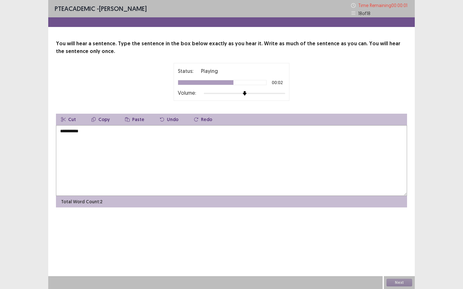
type textarea "**********"
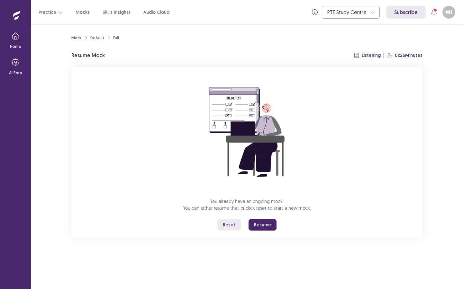
click at [262, 227] on button "Resume" at bounding box center [263, 225] width 28 height 12
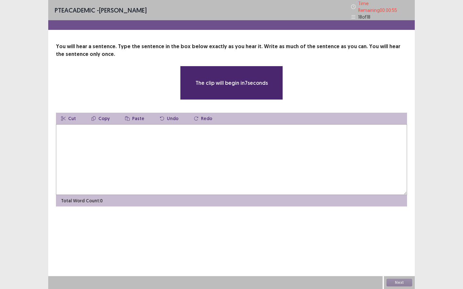
click at [258, 173] on textarea at bounding box center [231, 159] width 351 height 71
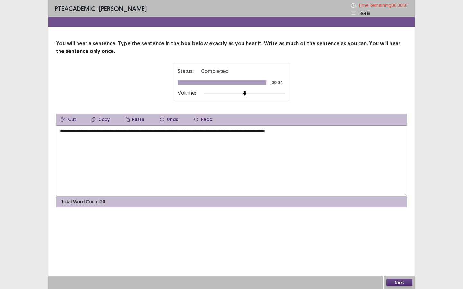
type textarea "**********"
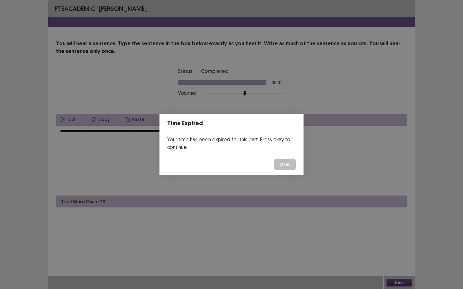
click at [288, 163] on button "Okay" at bounding box center [285, 165] width 22 height 12
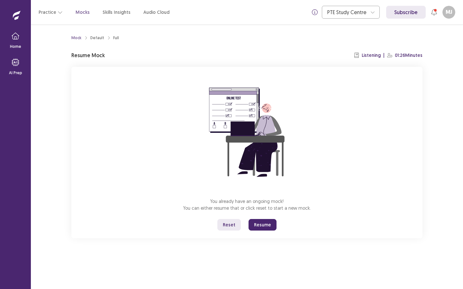
click at [259, 222] on button "Resume" at bounding box center [263, 225] width 28 height 12
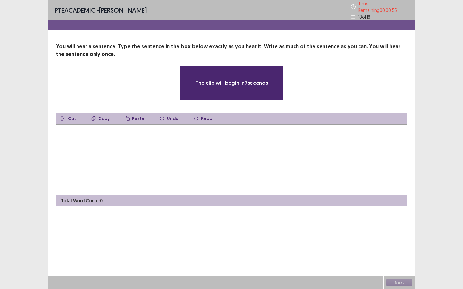
click at [236, 178] on textarea at bounding box center [231, 159] width 351 height 71
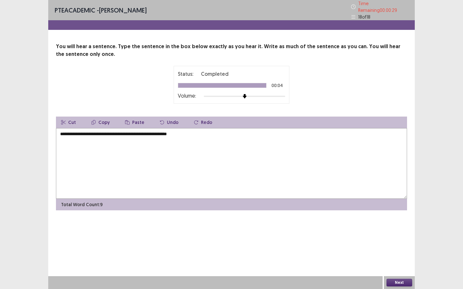
click at [84, 131] on textarea "**********" at bounding box center [231, 163] width 351 height 71
click at [134, 131] on textarea "**********" at bounding box center [231, 163] width 351 height 71
click at [204, 134] on textarea "**********" at bounding box center [231, 163] width 351 height 71
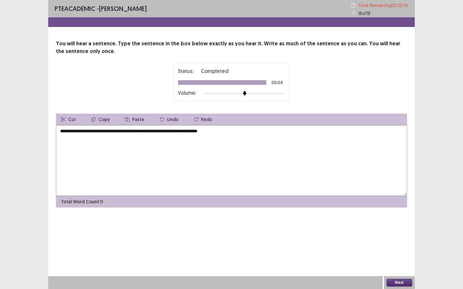
click at [144, 132] on textarea "**********" at bounding box center [231, 160] width 351 height 71
drag, startPoint x: 223, startPoint y: 132, endPoint x: 183, endPoint y: 131, distance: 40.2
click at [183, 131] on textarea "**********" at bounding box center [231, 160] width 351 height 71
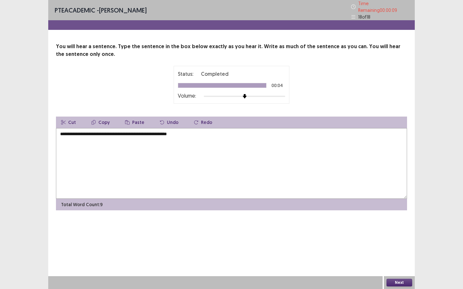
type textarea "**********"
click at [401, 227] on button "Next" at bounding box center [399, 283] width 26 height 8
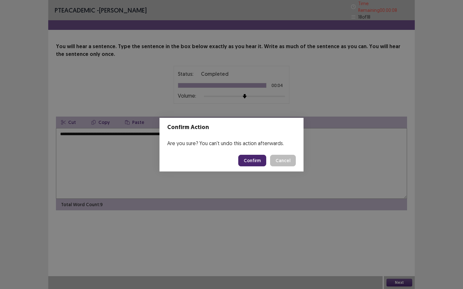
click at [260, 158] on button "Confirm" at bounding box center [252, 161] width 28 height 12
